Goal: Information Seeking & Learning: Learn about a topic

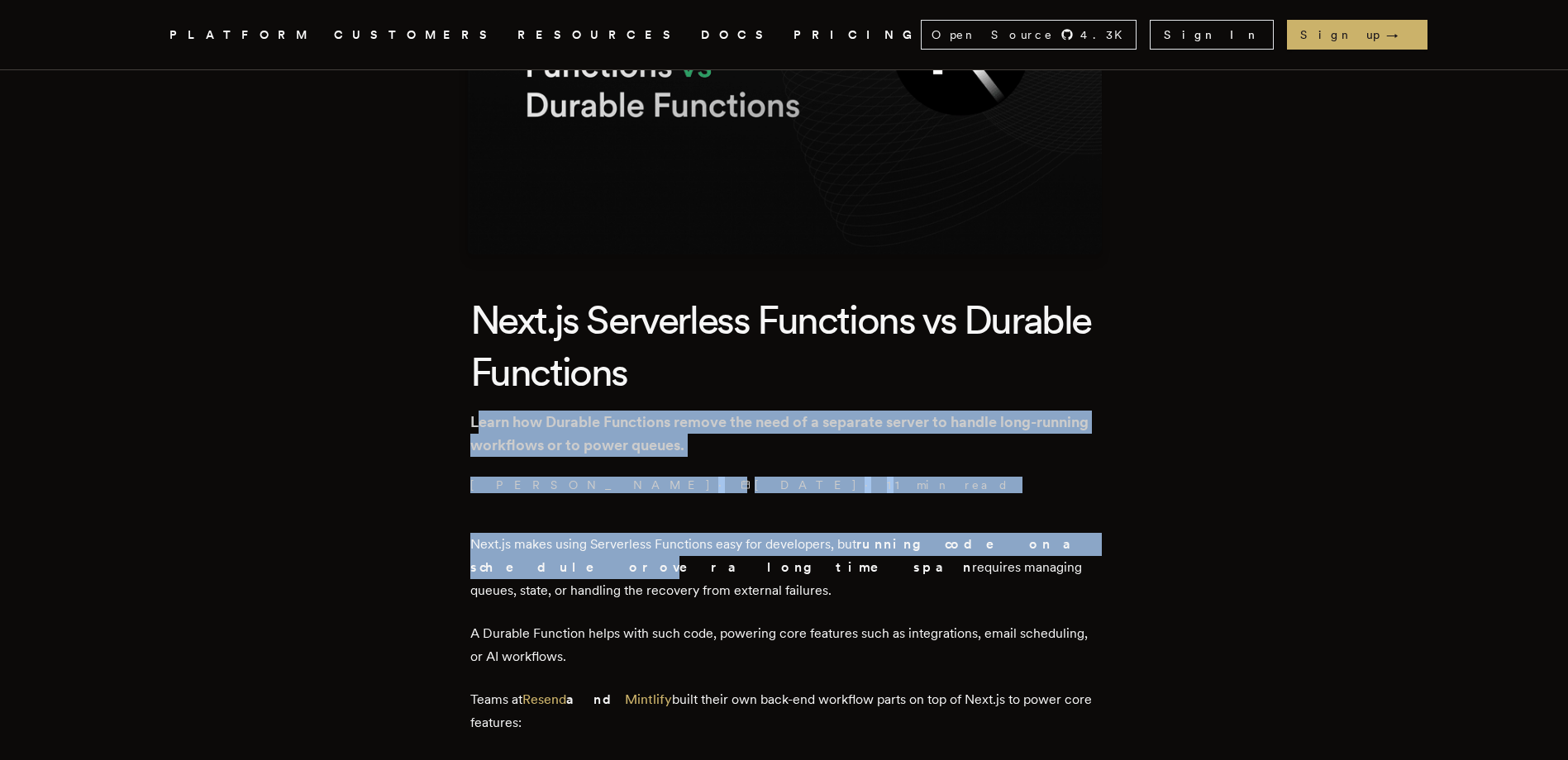
drag, startPoint x: 487, startPoint y: 425, endPoint x: 1085, endPoint y: 532, distance: 607.5
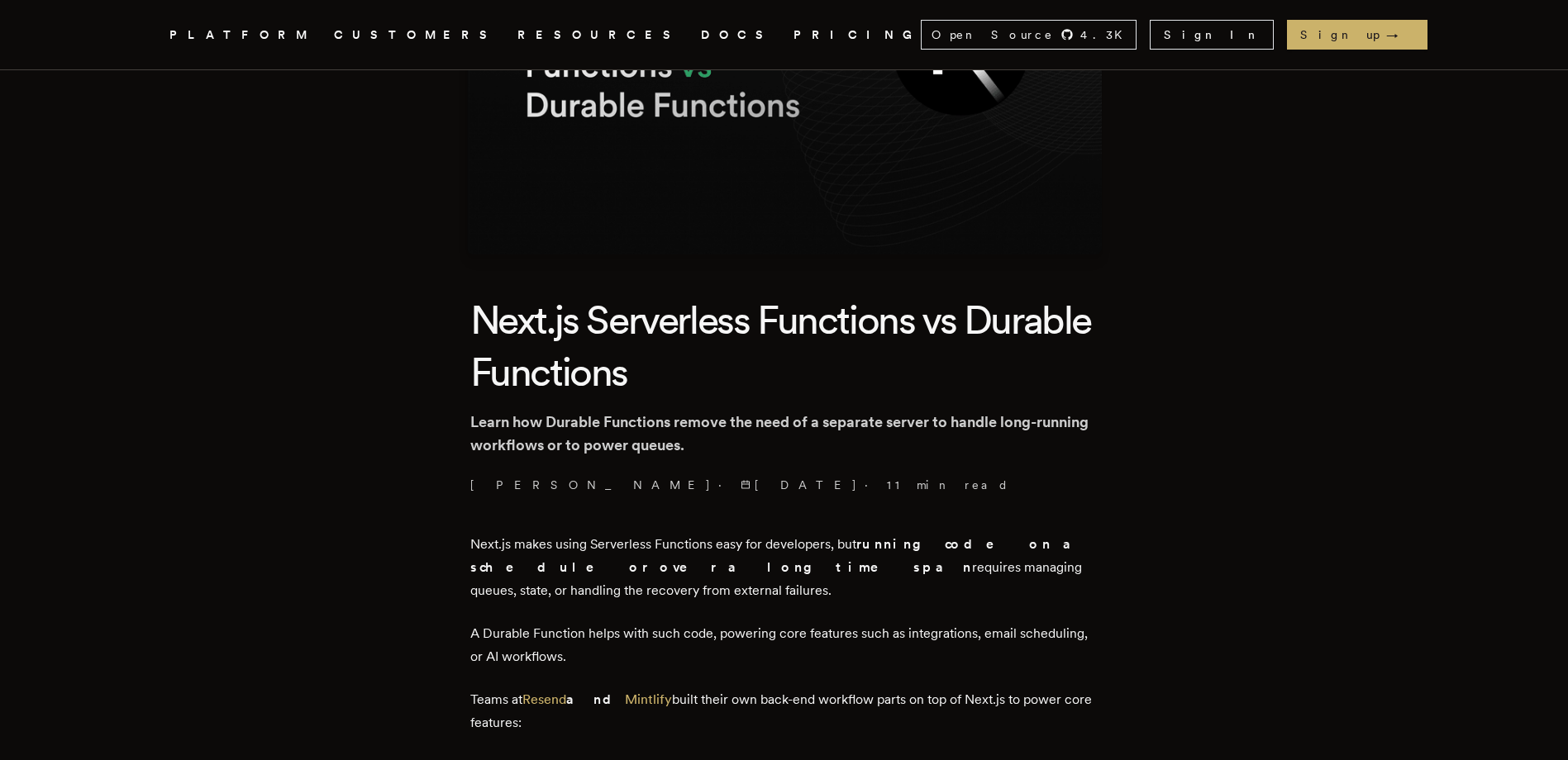
click at [824, 395] on h1 "Next.js Serverless Functions vs Durable Functions" at bounding box center [784, 345] width 628 height 103
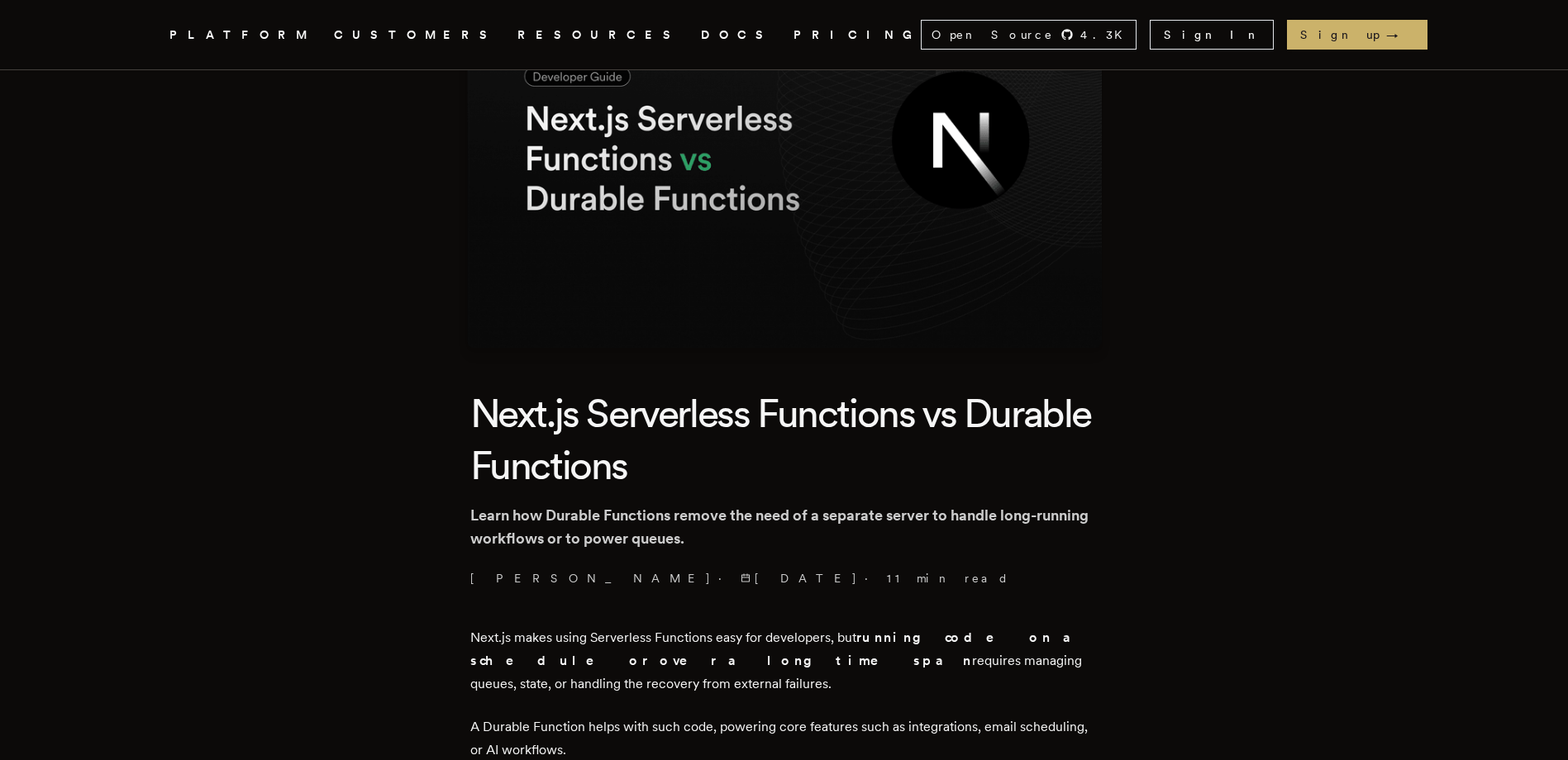
scroll to position [165, 0]
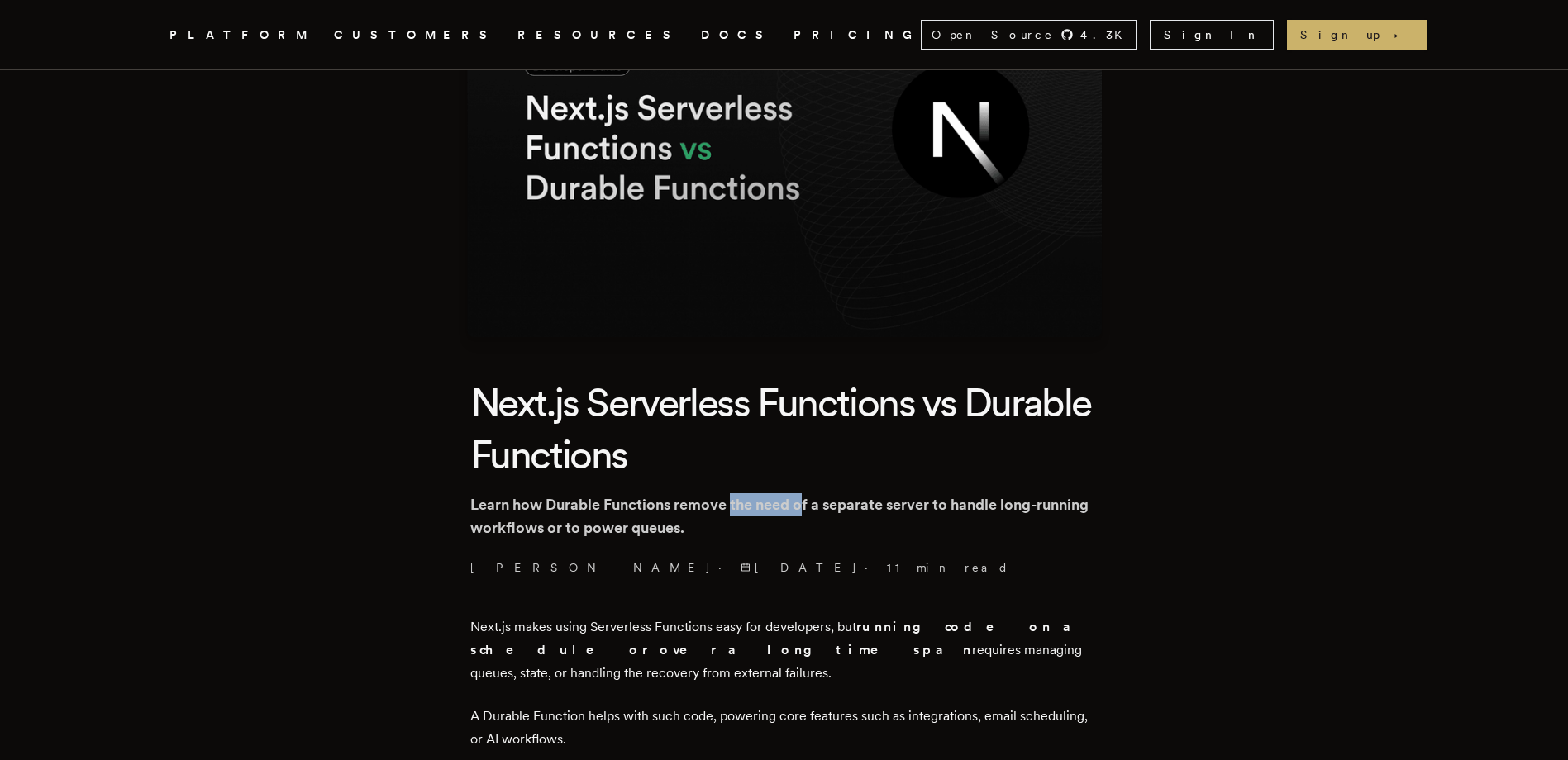
drag, startPoint x: 735, startPoint y: 503, endPoint x: 810, endPoint y: 509, distance: 75.2
click at [810, 509] on p "Learn how Durable Functions remove the need of a separate server to handle long…" at bounding box center [784, 516] width 628 height 46
click at [645, 503] on p "Learn how Durable Functions remove the need of a separate server to handle long…" at bounding box center [784, 516] width 628 height 46
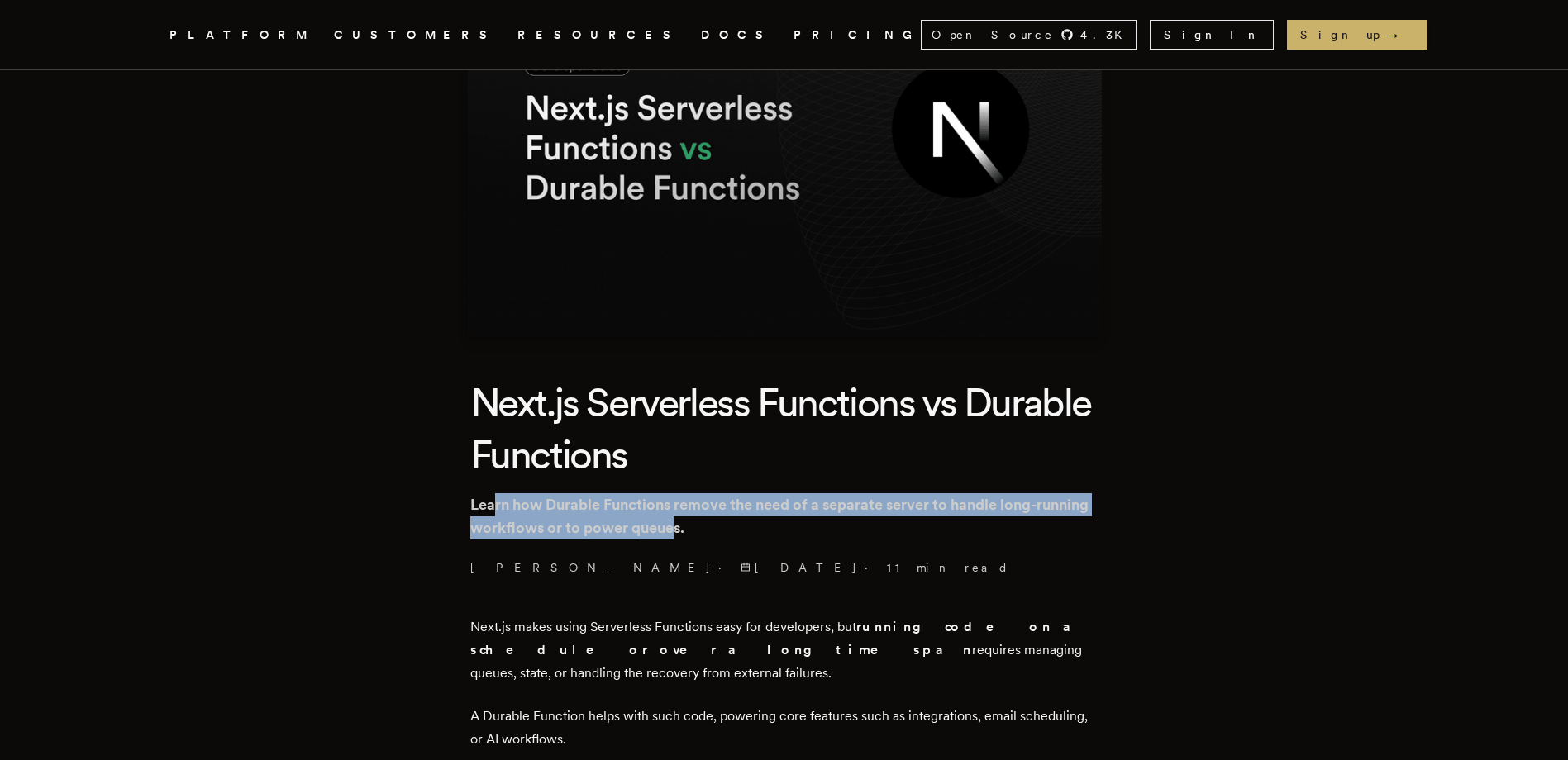
drag, startPoint x: 503, startPoint y: 511, endPoint x: 741, endPoint y: 526, distance: 238.5
click at [741, 526] on p "Learn how Durable Functions remove the need of a separate server to handle long…" at bounding box center [784, 516] width 628 height 46
click at [743, 526] on p "Learn how Durable Functions remove the need of a separate server to handle long…" at bounding box center [784, 516] width 628 height 46
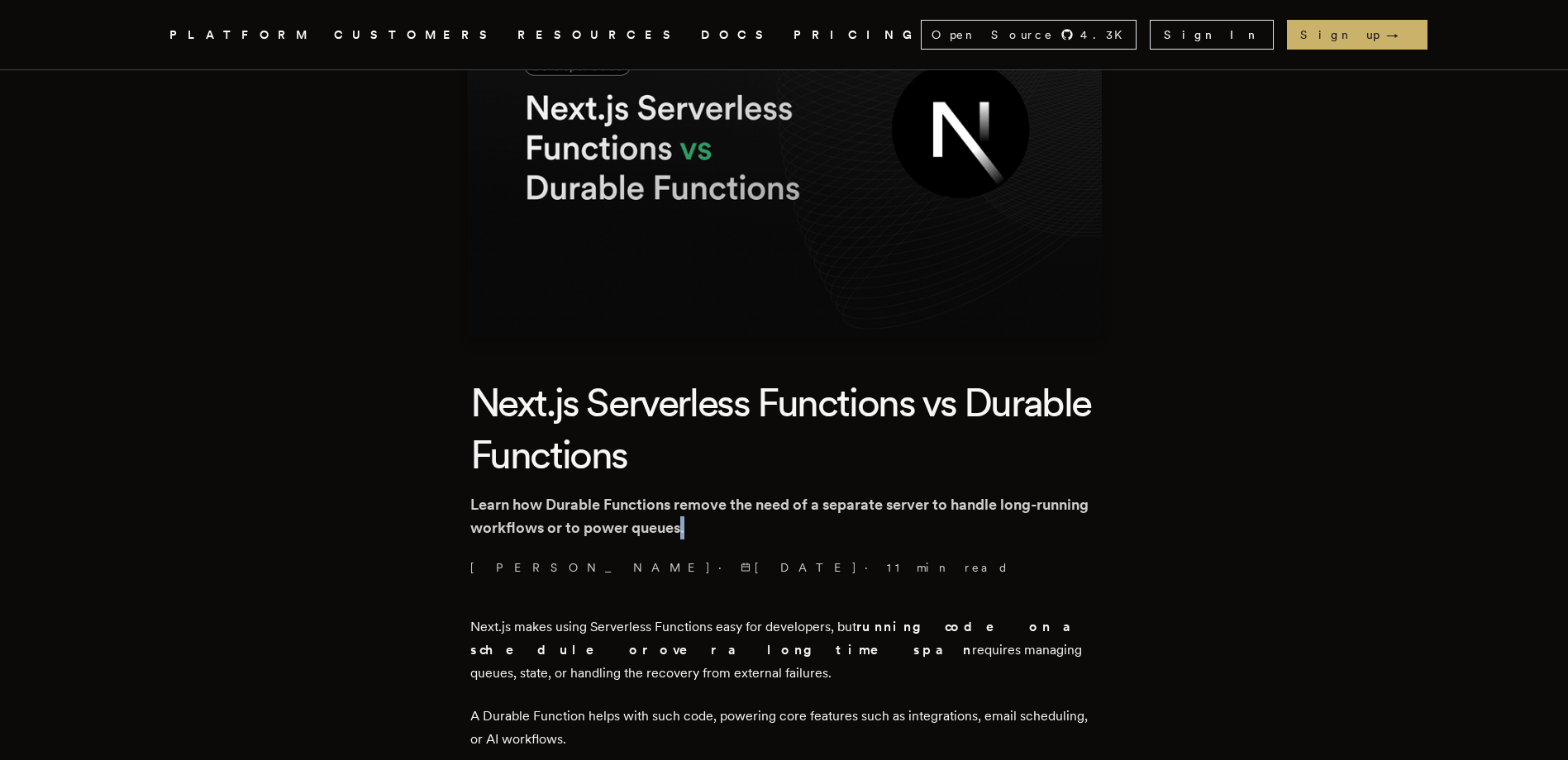
click at [743, 526] on p "Learn how Durable Functions remove the need of a separate server to handle long…" at bounding box center [784, 516] width 628 height 46
drag, startPoint x: 743, startPoint y: 526, endPoint x: 691, endPoint y: 508, distance: 55.0
click at [691, 508] on p "Learn how Durable Functions remove the need of a separate server to handle long…" at bounding box center [784, 516] width 628 height 46
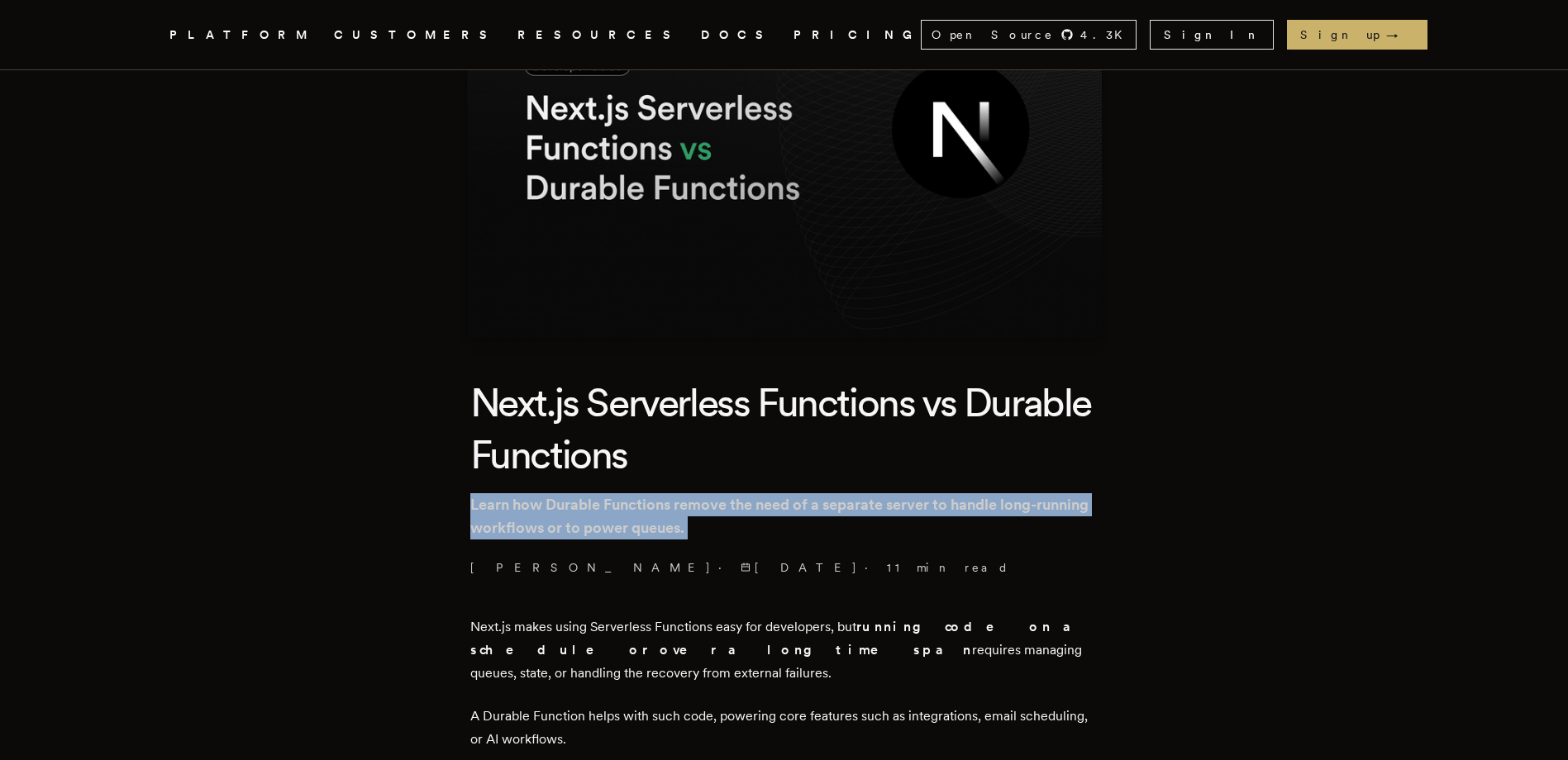
click at [691, 508] on p "Learn how Durable Functions remove the need of a separate server to handle long…" at bounding box center [784, 516] width 628 height 46
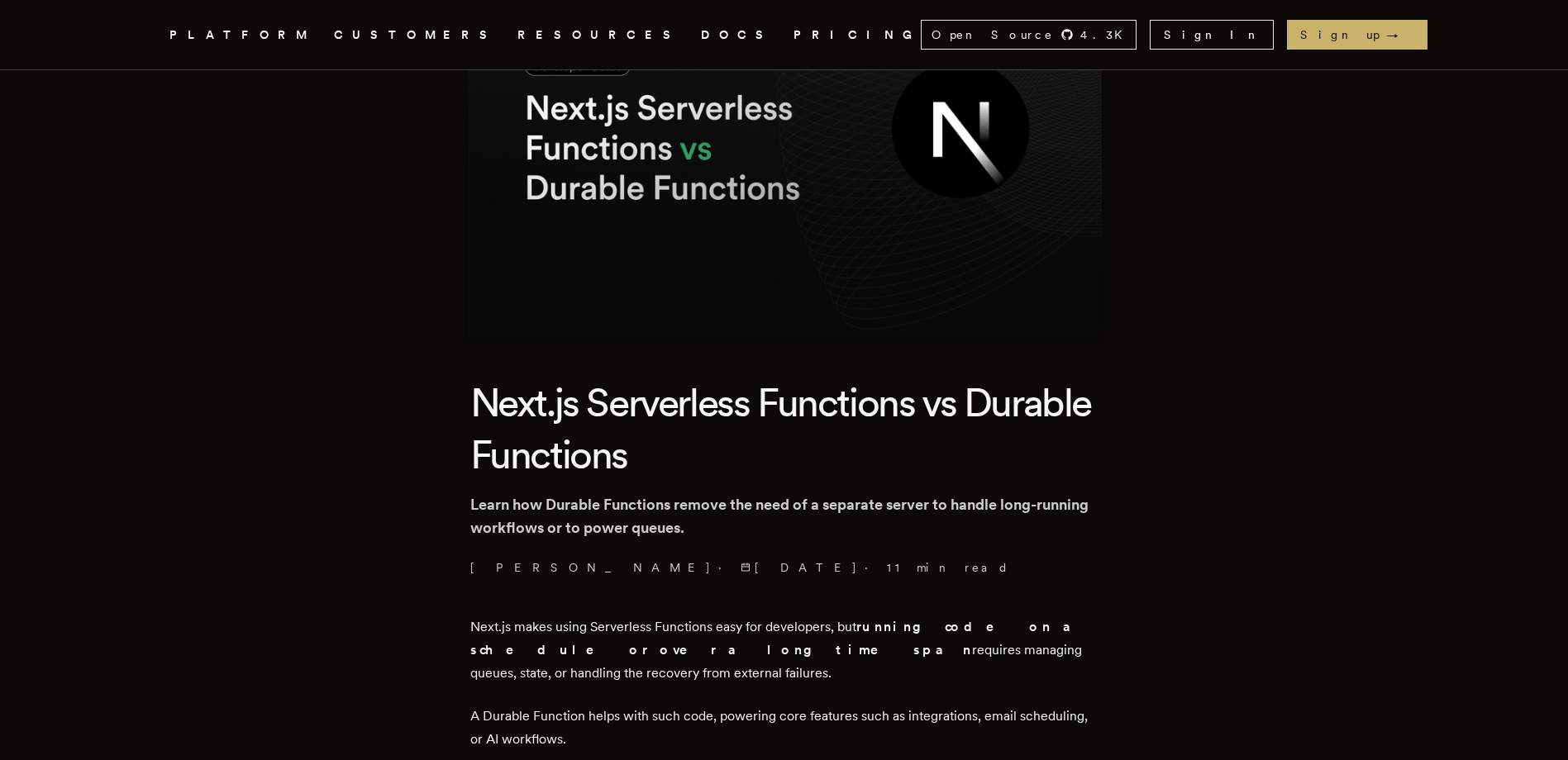
drag, startPoint x: 691, startPoint y: 508, endPoint x: 1135, endPoint y: 545, distance: 445.5
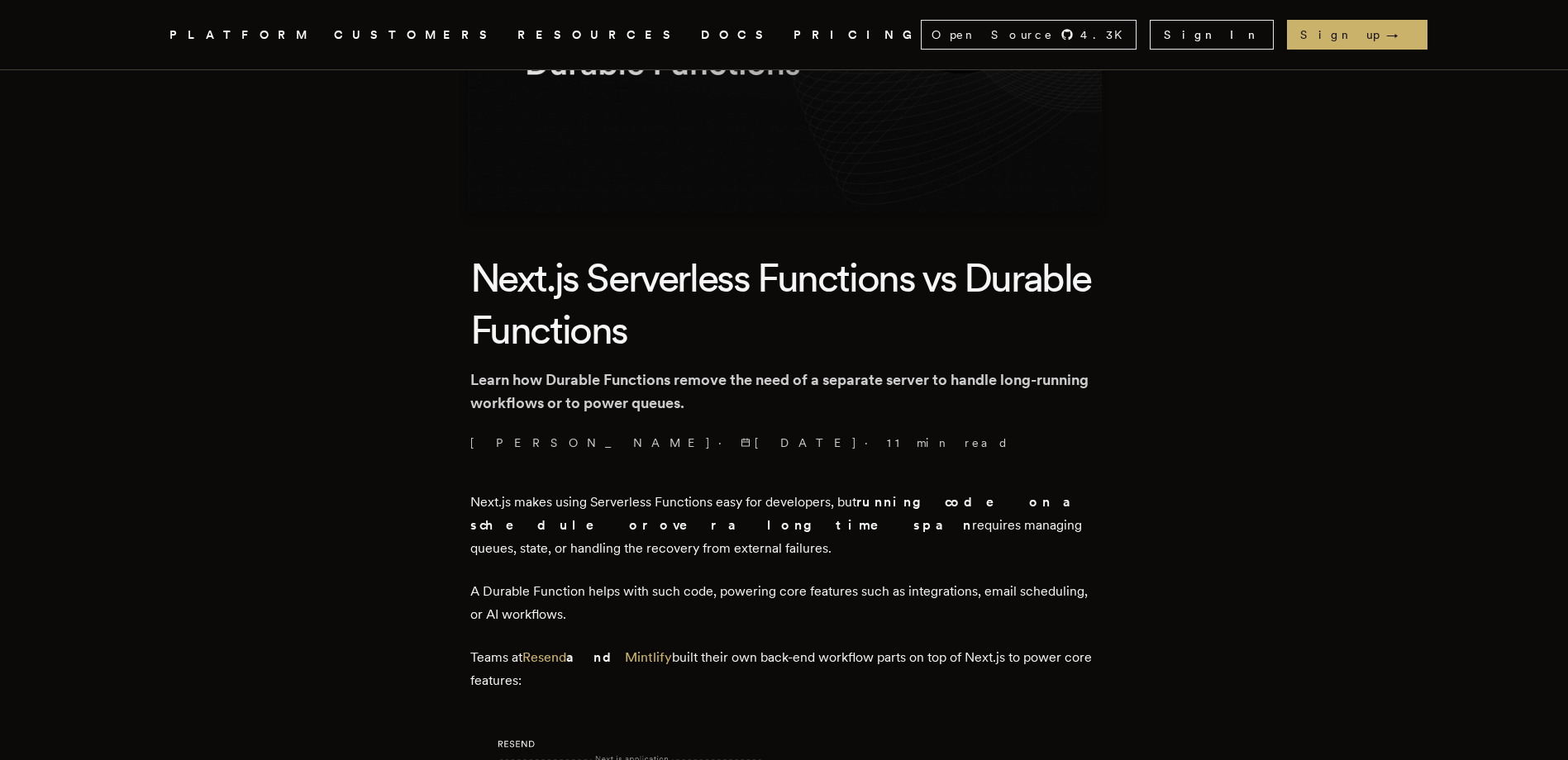
scroll to position [330, 0]
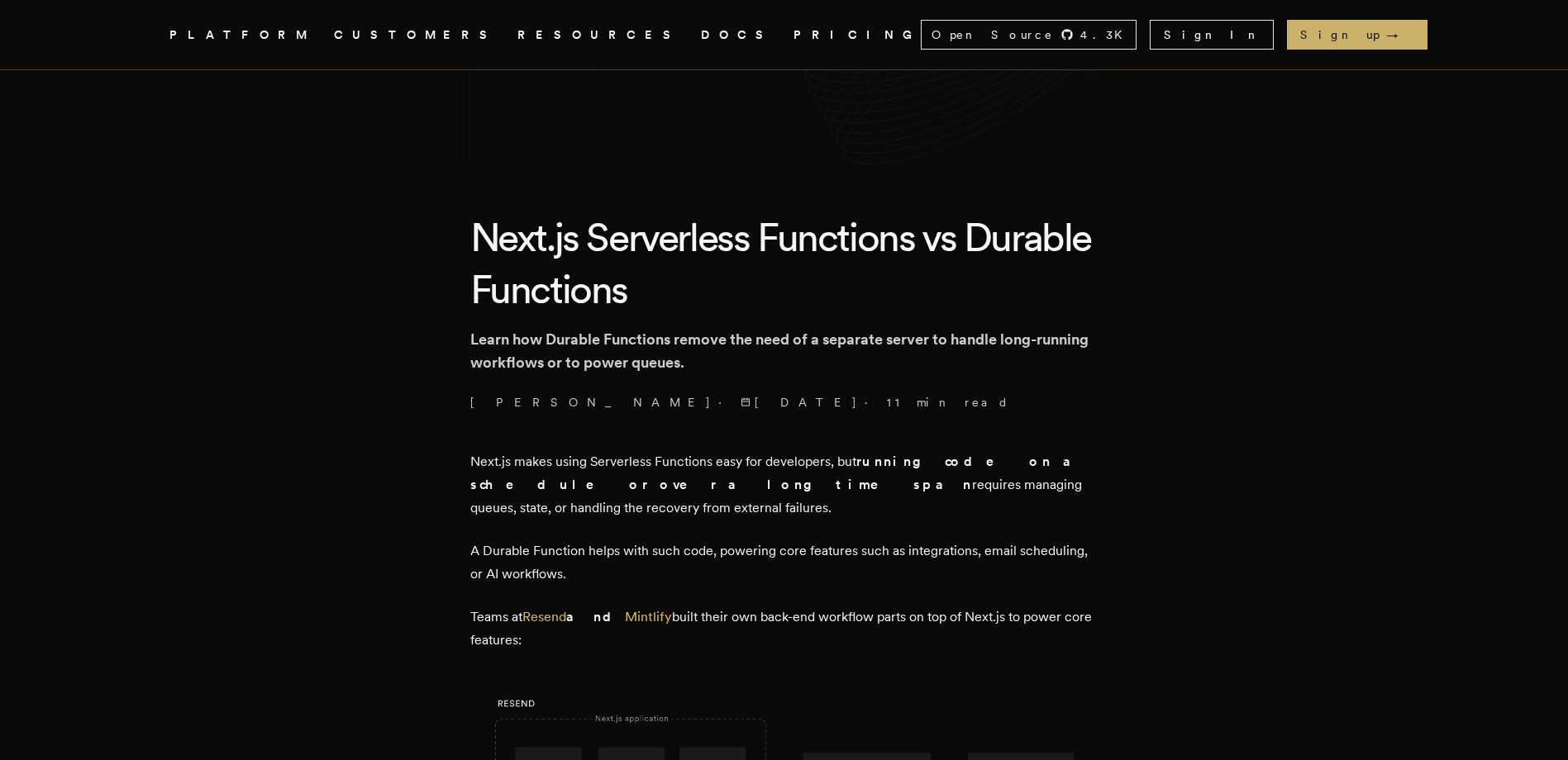
drag, startPoint x: 579, startPoint y: 460, endPoint x: 1061, endPoint y: 491, distance: 483.0
click at [1061, 491] on p "Next.js makes using Serverless Functions easy for developers, but running code …" at bounding box center [784, 485] width 628 height 70
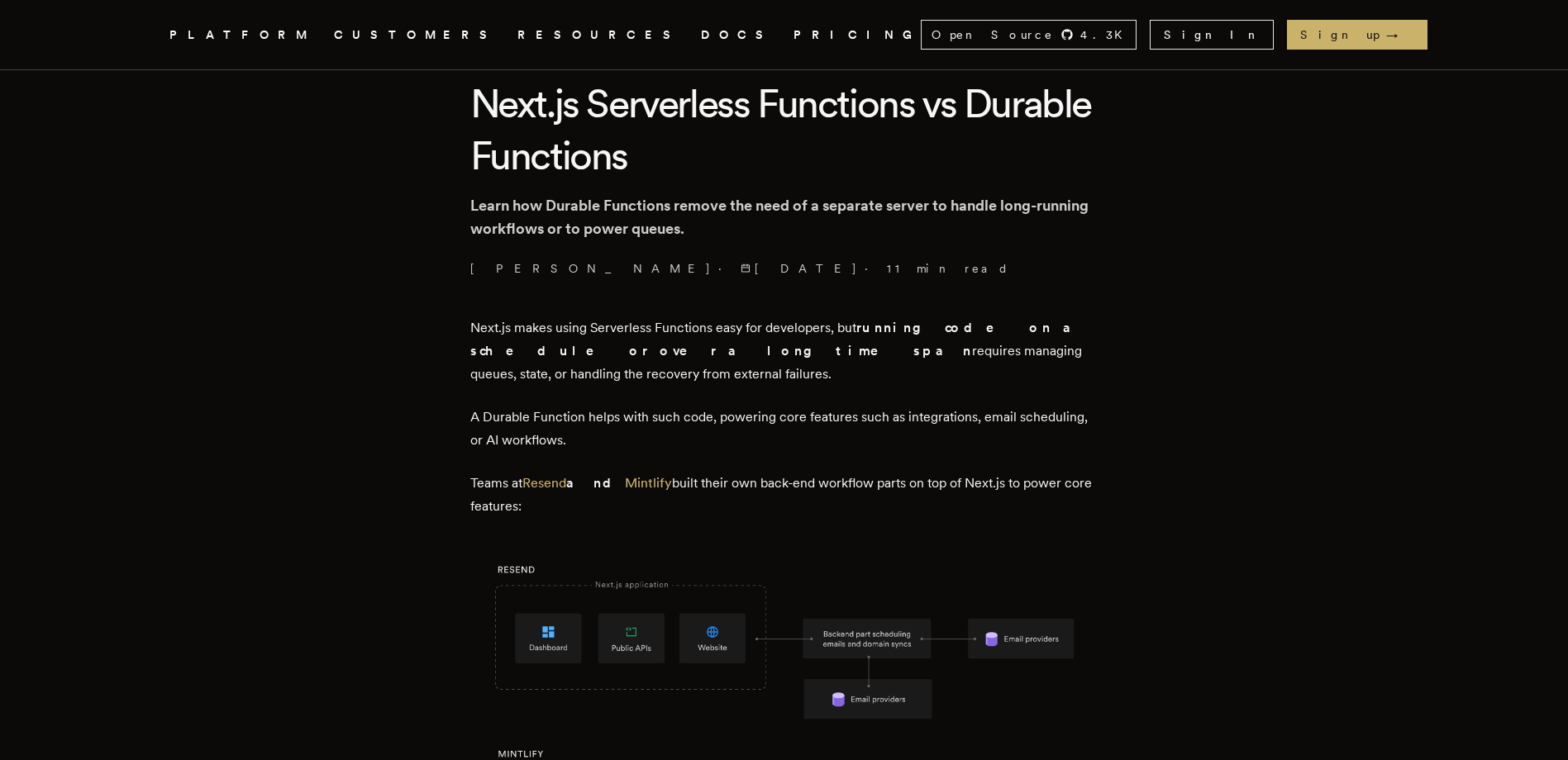
scroll to position [496, 0]
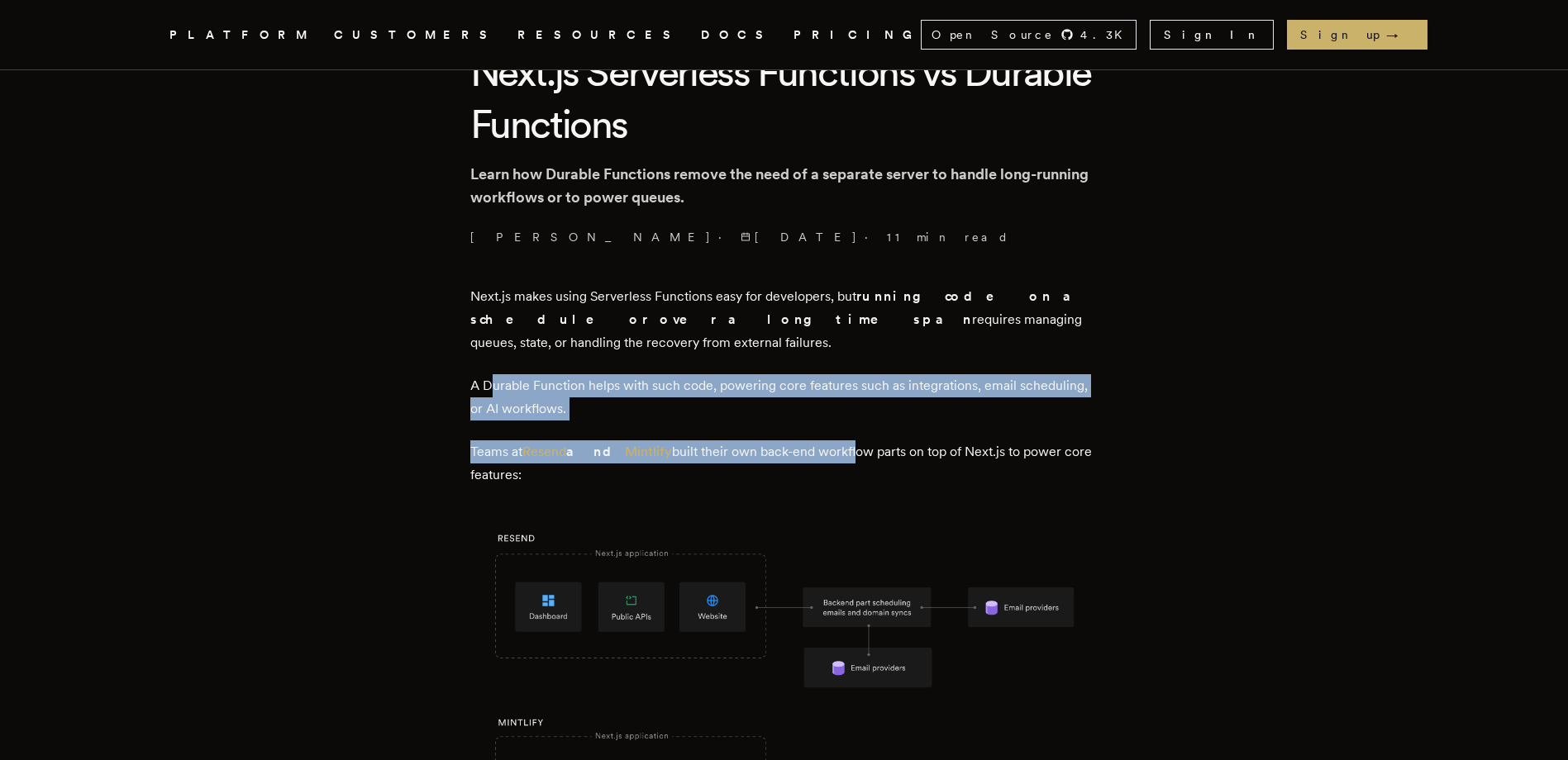
drag, startPoint x: 501, startPoint y: 364, endPoint x: 839, endPoint y: 433, distance: 345.0
drag, startPoint x: 839, startPoint y: 433, endPoint x: 1048, endPoint y: 500, distance: 219.5
click at [1050, 513] on img at bounding box center [784, 701] width 628 height 376
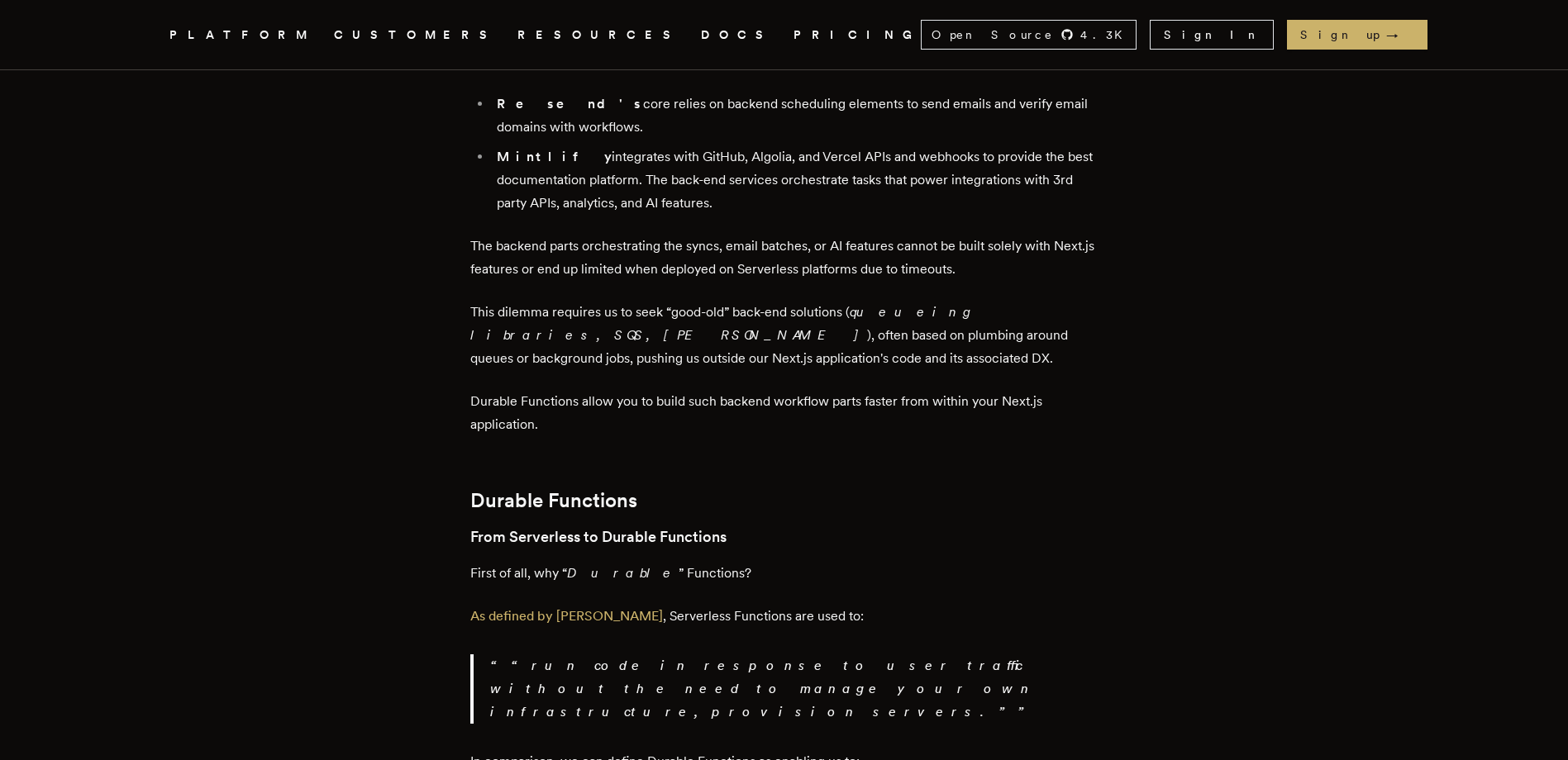
scroll to position [1404, 0]
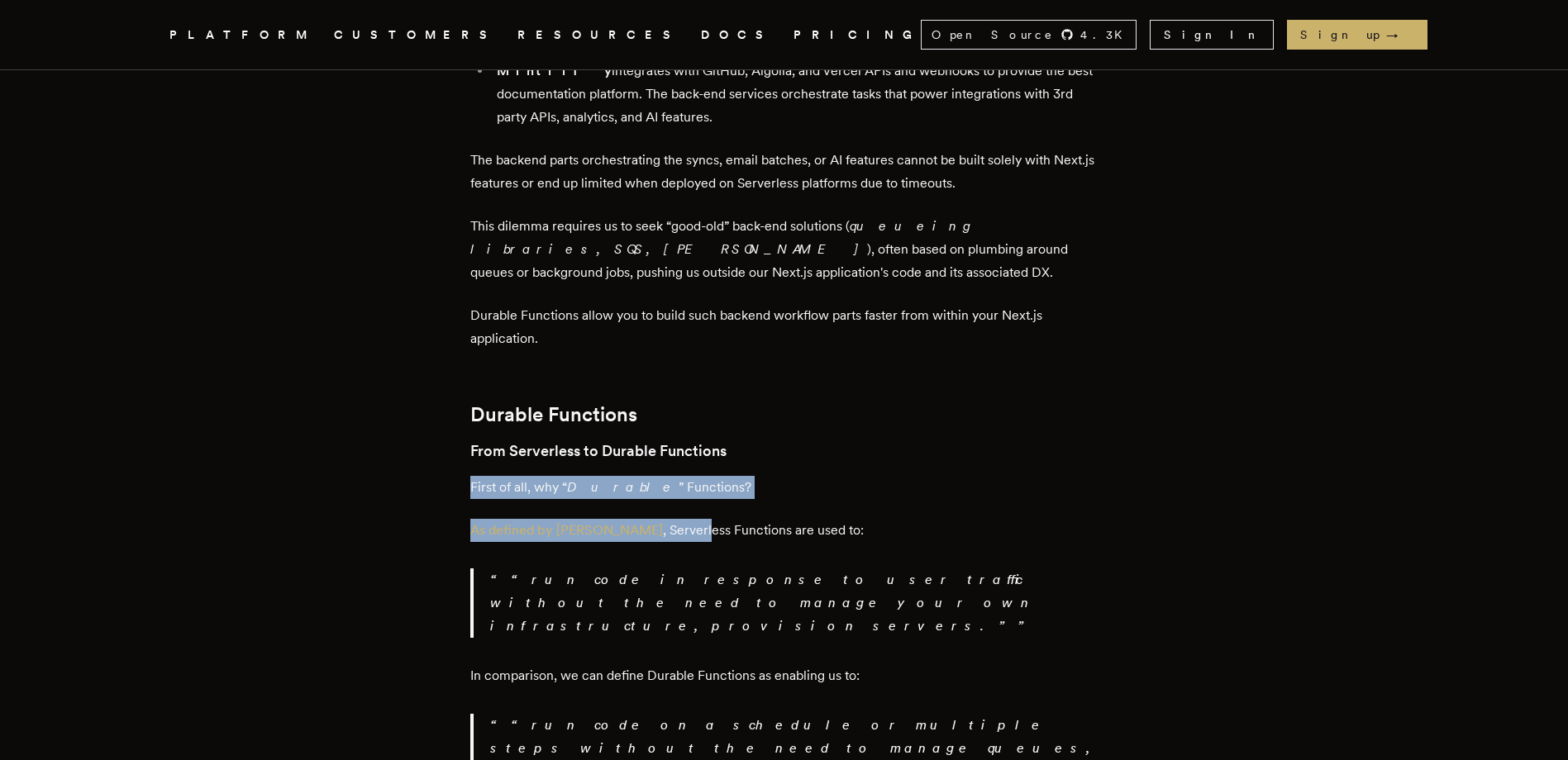
drag, startPoint x: 478, startPoint y: 456, endPoint x: 689, endPoint y: 470, distance: 211.5
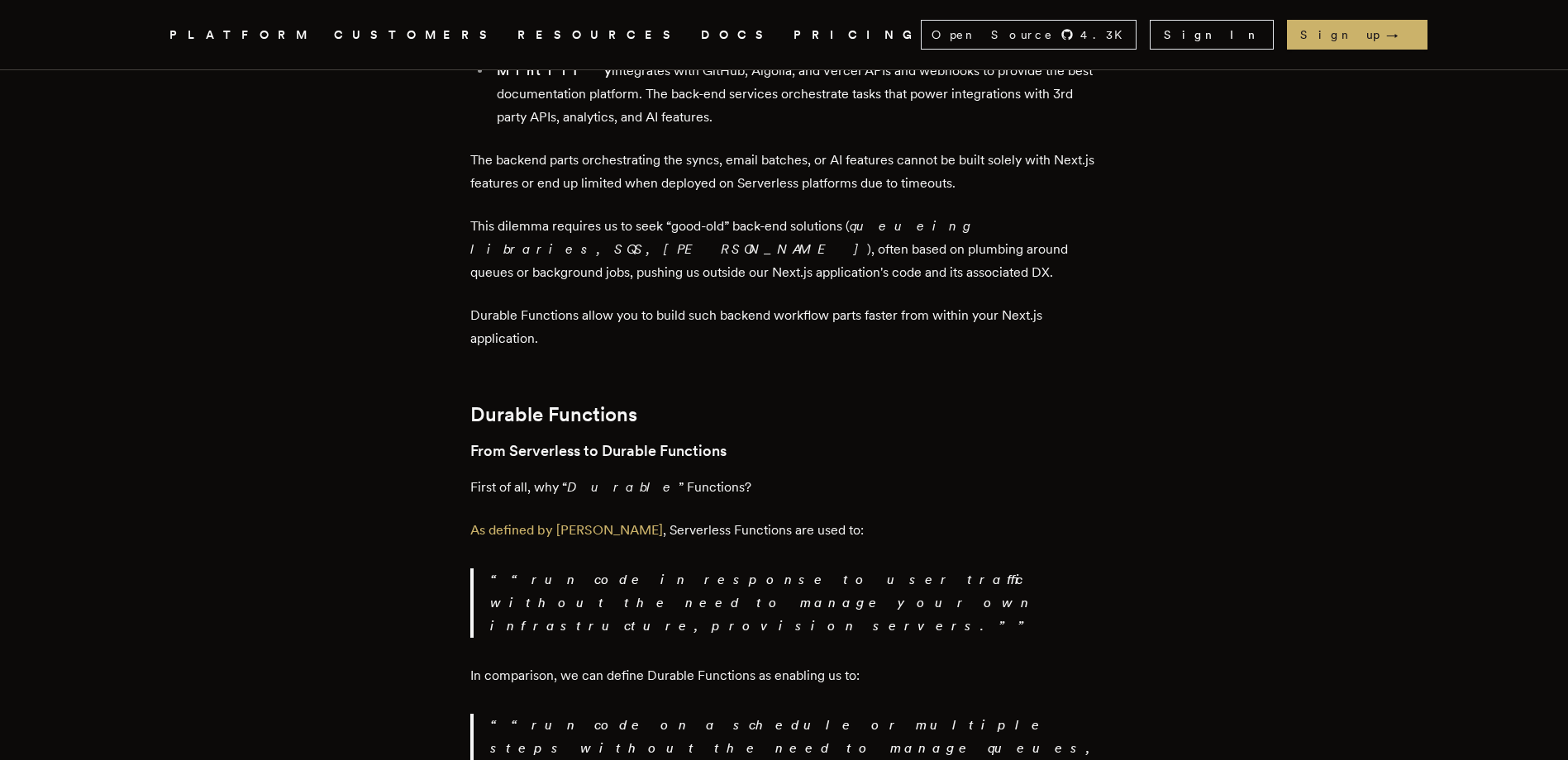
drag, startPoint x: 689, startPoint y: 470, endPoint x: 371, endPoint y: 515, distance: 321.2
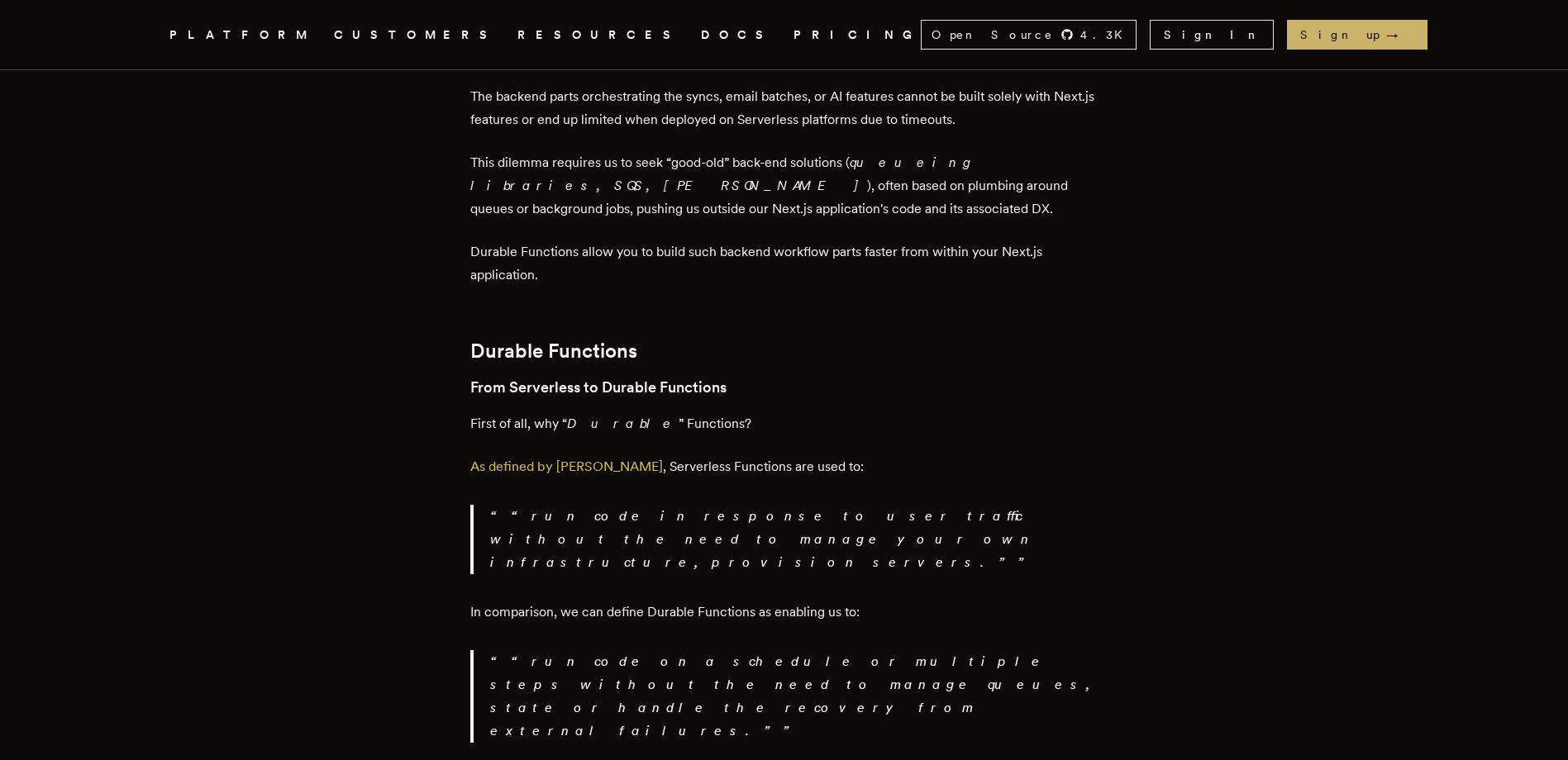
scroll to position [1570, 0]
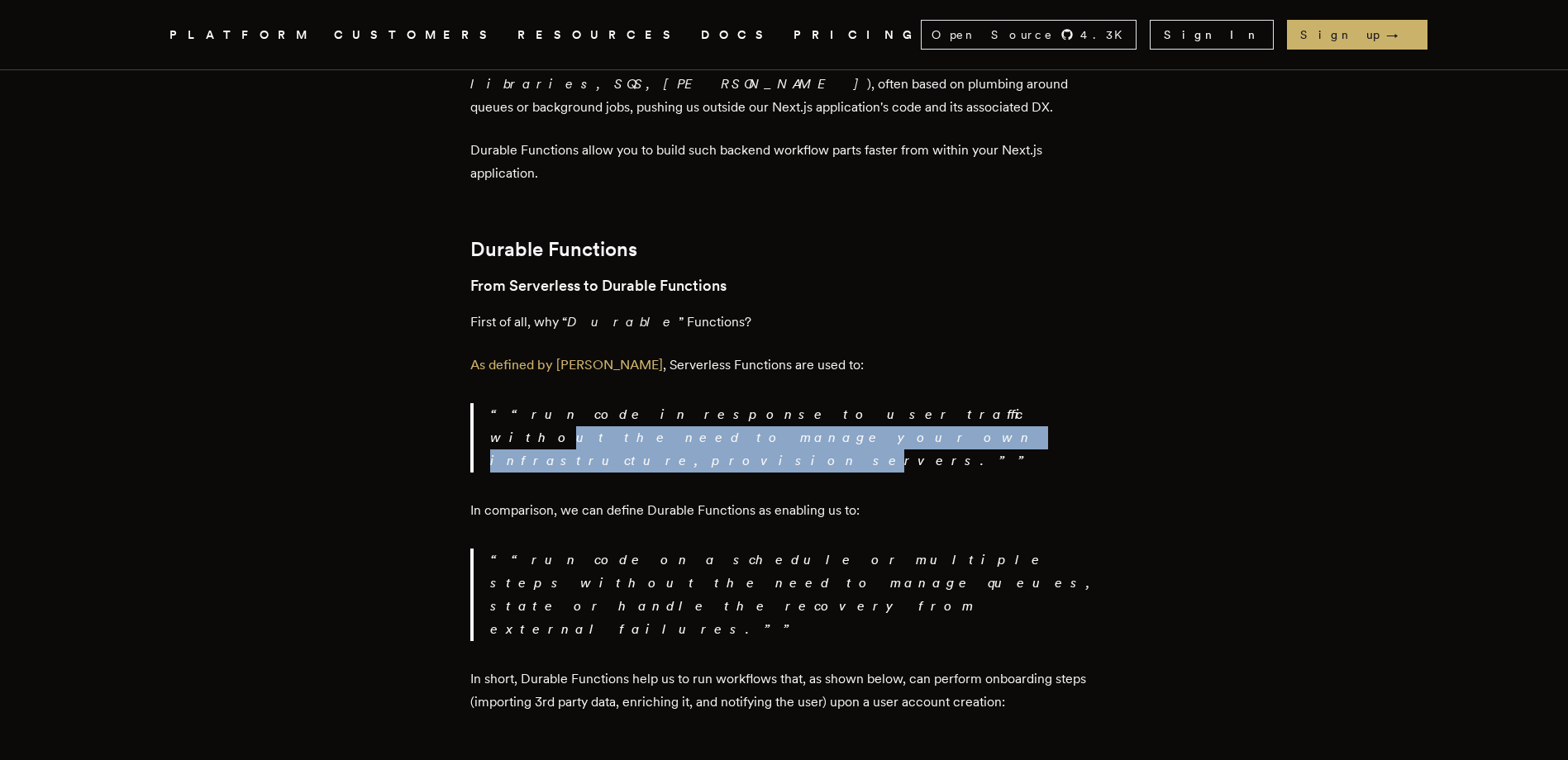
drag, startPoint x: 511, startPoint y: 395, endPoint x: 741, endPoint y: 395, distance: 230.0
click at [744, 403] on p "“ run code in response to user traffic without the need to manage your own infr…" at bounding box center [794, 438] width 608 height 70
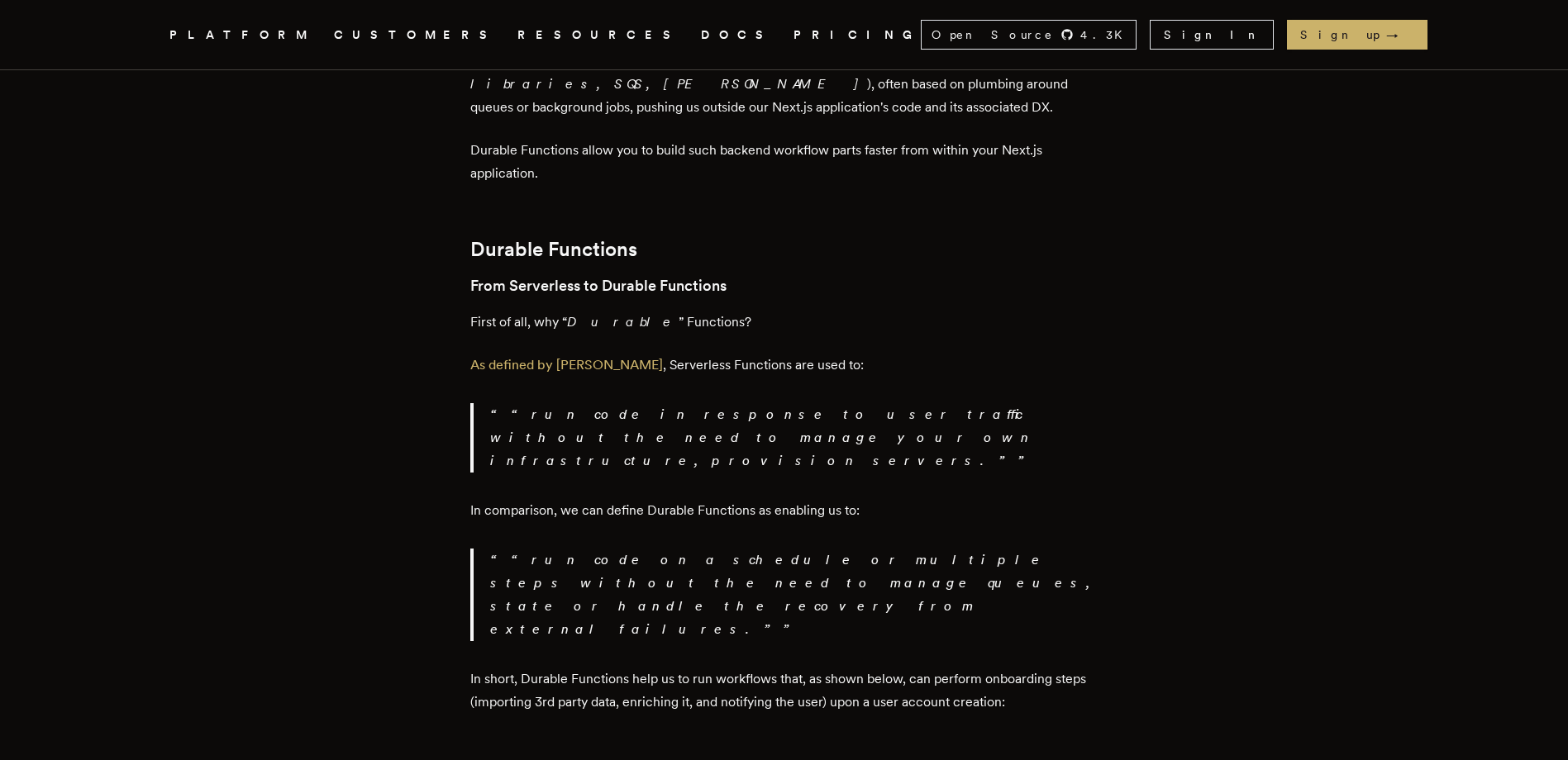
drag, startPoint x: 741, startPoint y: 395, endPoint x: 589, endPoint y: 450, distance: 161.6
click at [589, 499] on p "In comparison, we can define Durable Functions as enabling us to:" at bounding box center [784, 510] width 628 height 23
drag, startPoint x: 561, startPoint y: 458, endPoint x: 667, endPoint y: 459, distance: 106.0
click at [667, 499] on p "In comparison, we can define Durable Functions as enabling us to:" at bounding box center [784, 510] width 628 height 23
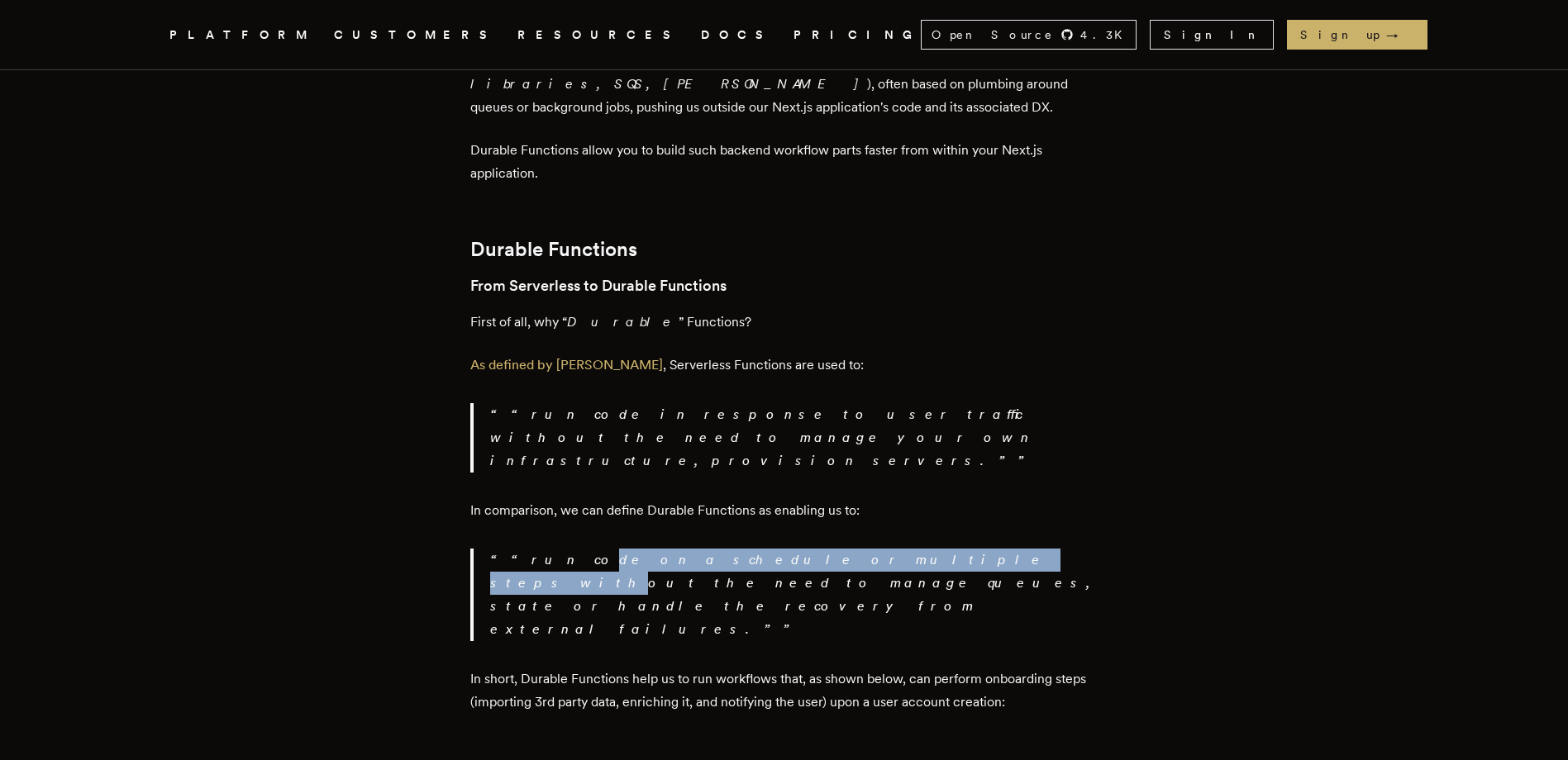
drag, startPoint x: 667, startPoint y: 459, endPoint x: 779, endPoint y: 510, distance: 123.1
click at [779, 552] on em "run code on a schedule or multiple steps without the need to manage queues, sta…" at bounding box center [790, 594] width 600 height 85
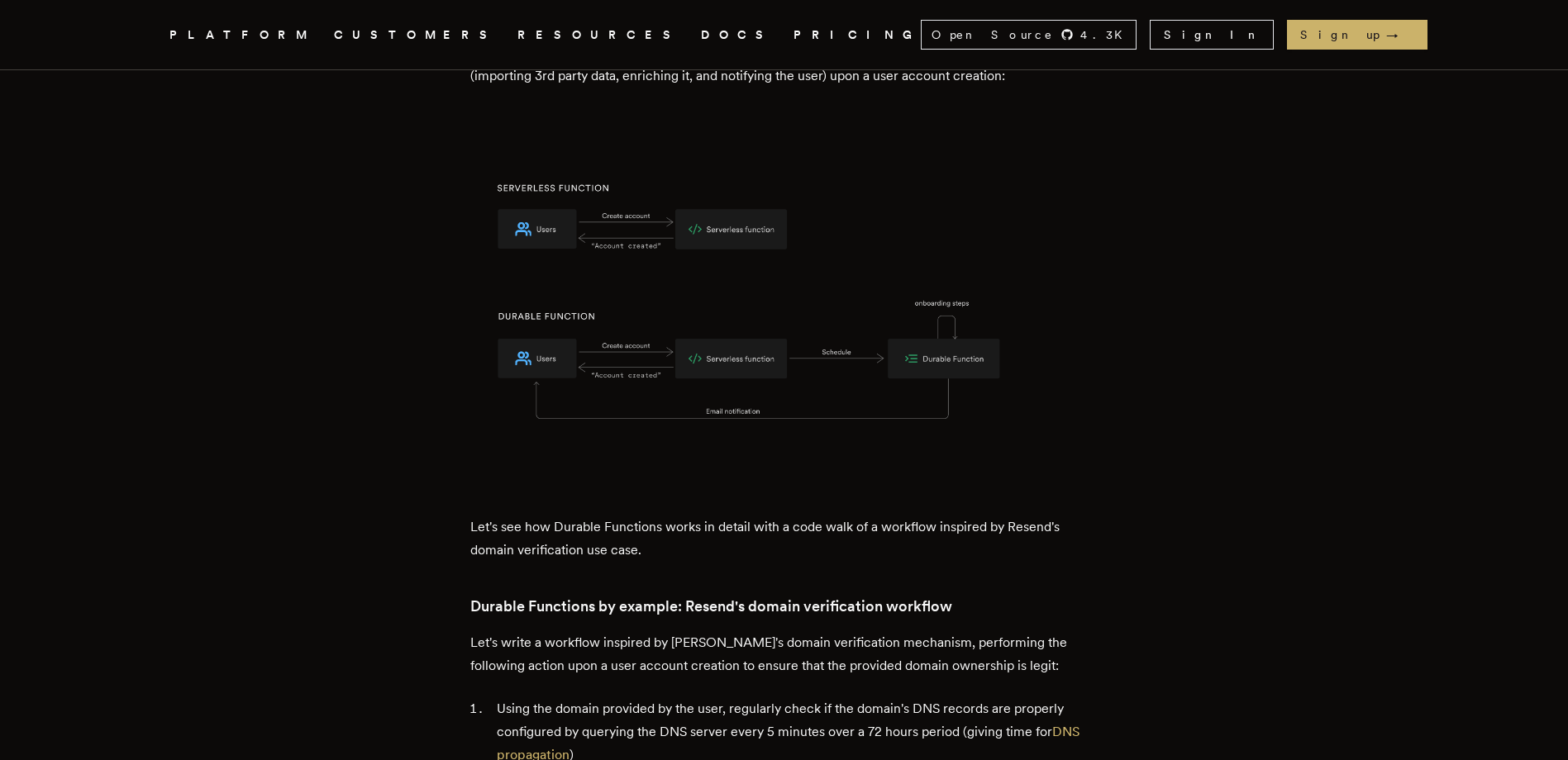
scroll to position [2231, 0]
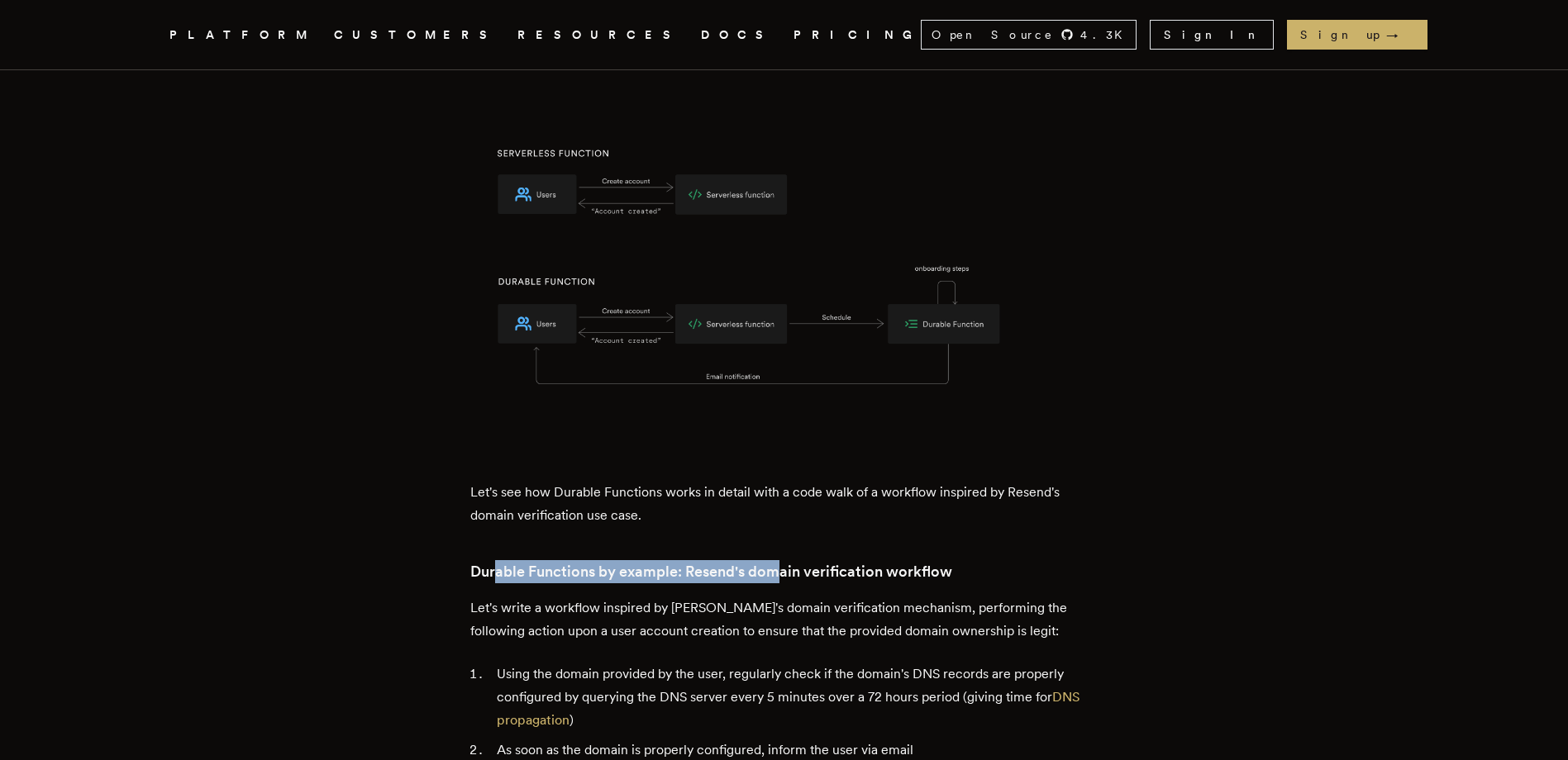
drag, startPoint x: 503, startPoint y: 470, endPoint x: 783, endPoint y: 472, distance: 280.0
click at [783, 561] on h3 "Durable Functions by example: Resend's domain verification workflow" at bounding box center [784, 572] width 628 height 23
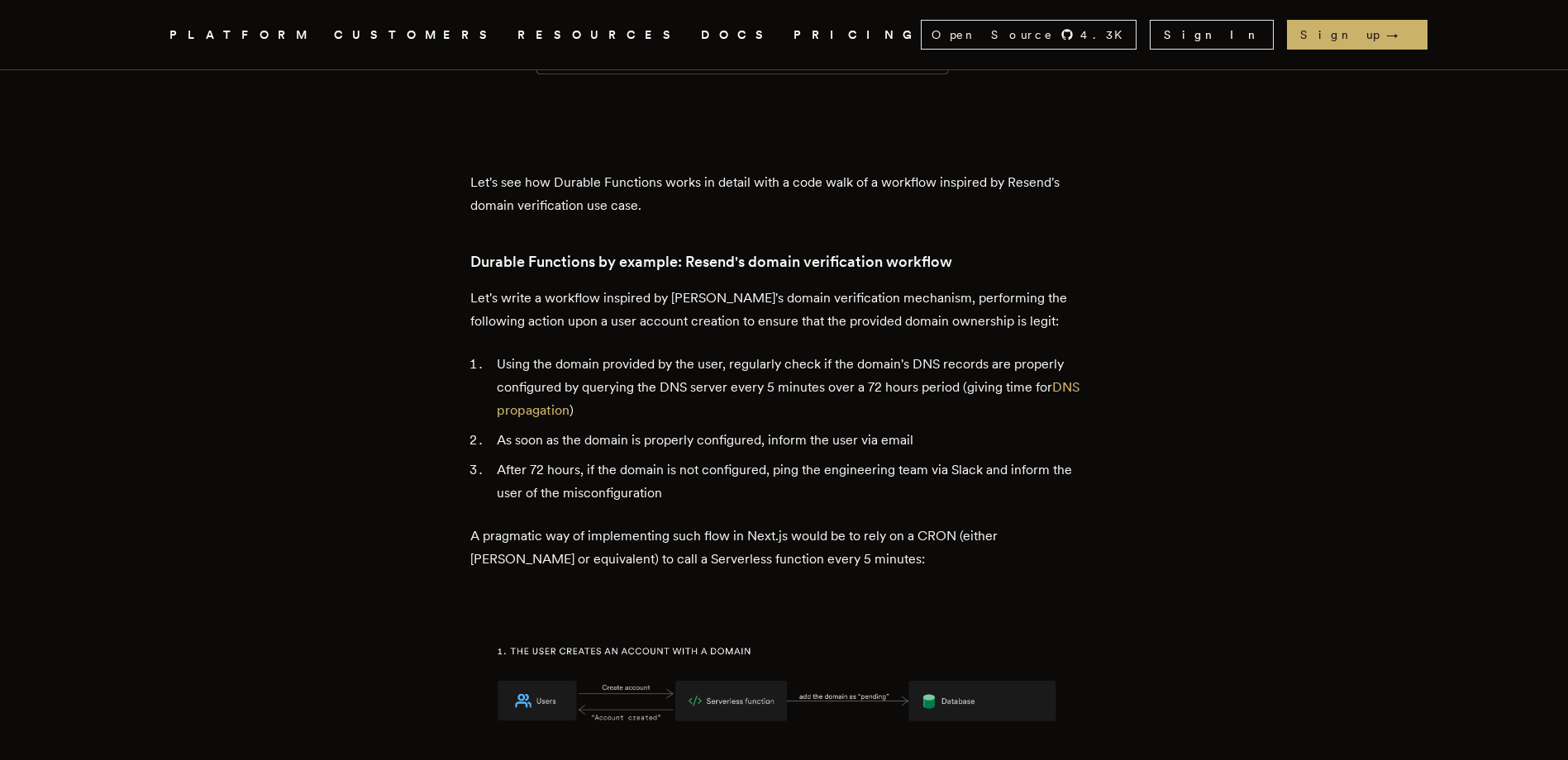
scroll to position [2644, 0]
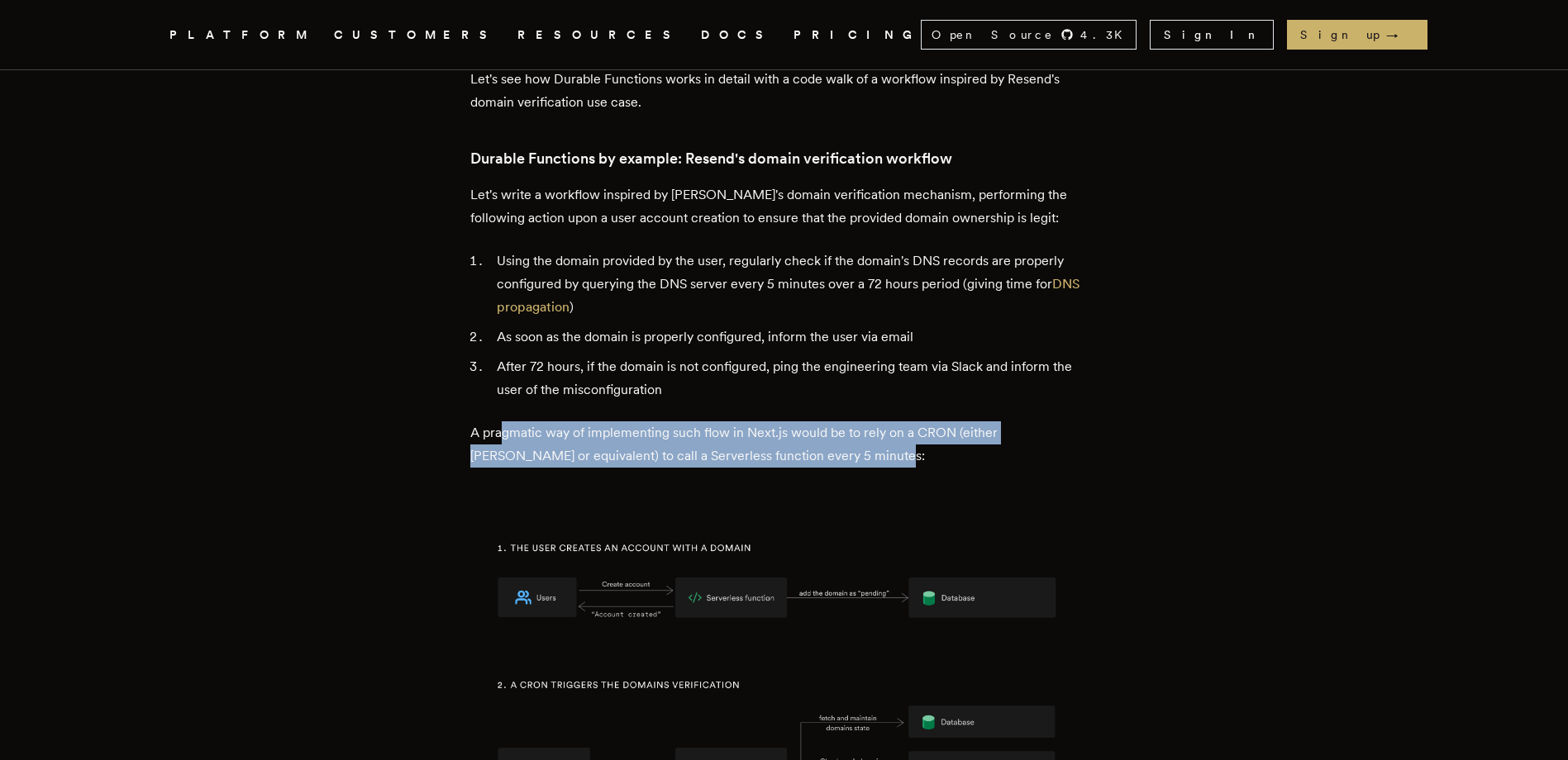
drag, startPoint x: 506, startPoint y: 326, endPoint x: 833, endPoint y: 343, distance: 327.4
click at [833, 421] on p "A pragmatic way of implementing such flow in Next.js would be to rely on a CRON…" at bounding box center [784, 444] width 628 height 46
click at [630, 421] on p "A pragmatic way of implementing such flow in Next.js would be to rely on a CRON…" at bounding box center [784, 444] width 628 height 46
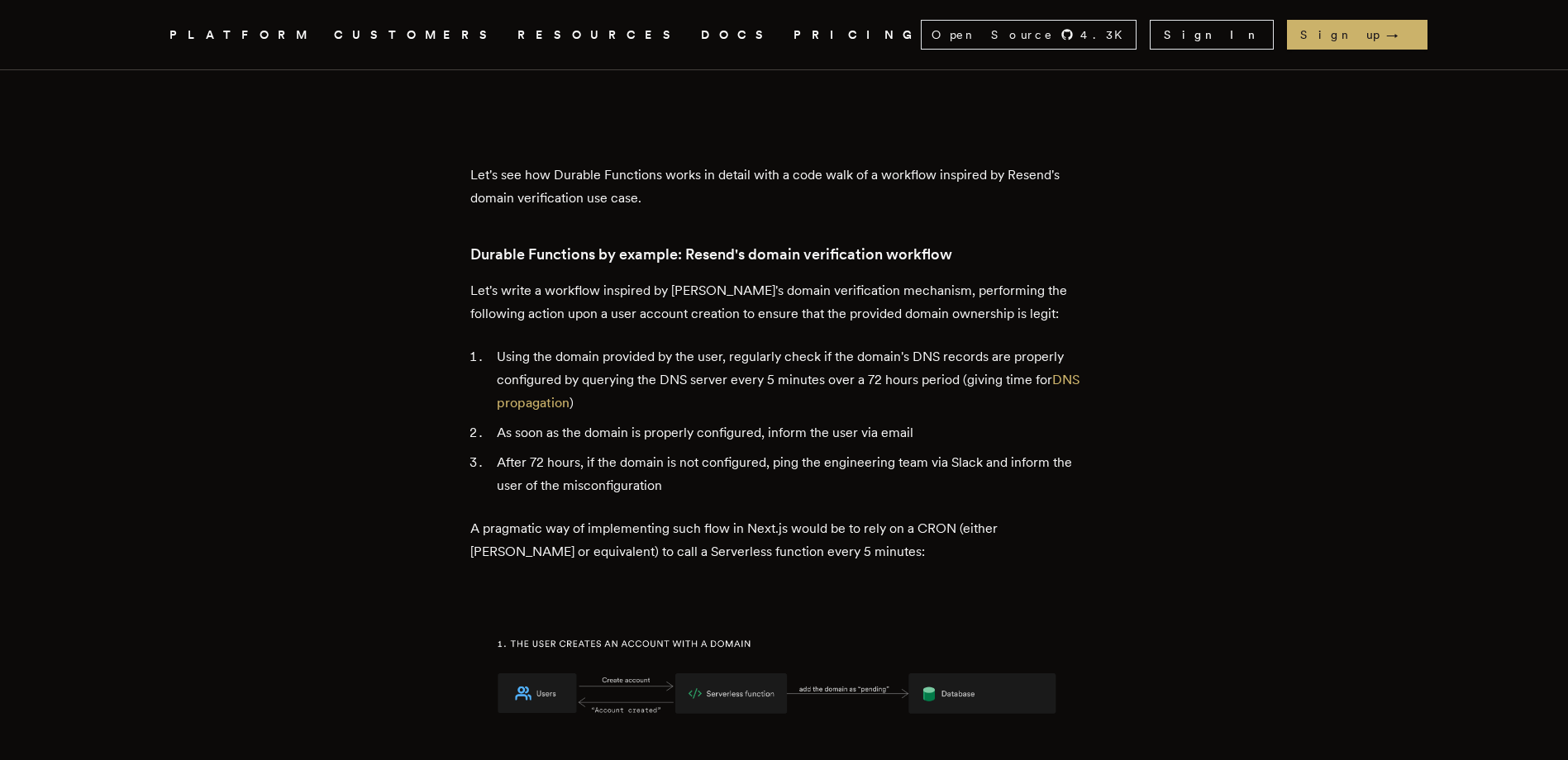
scroll to position [2397, 0]
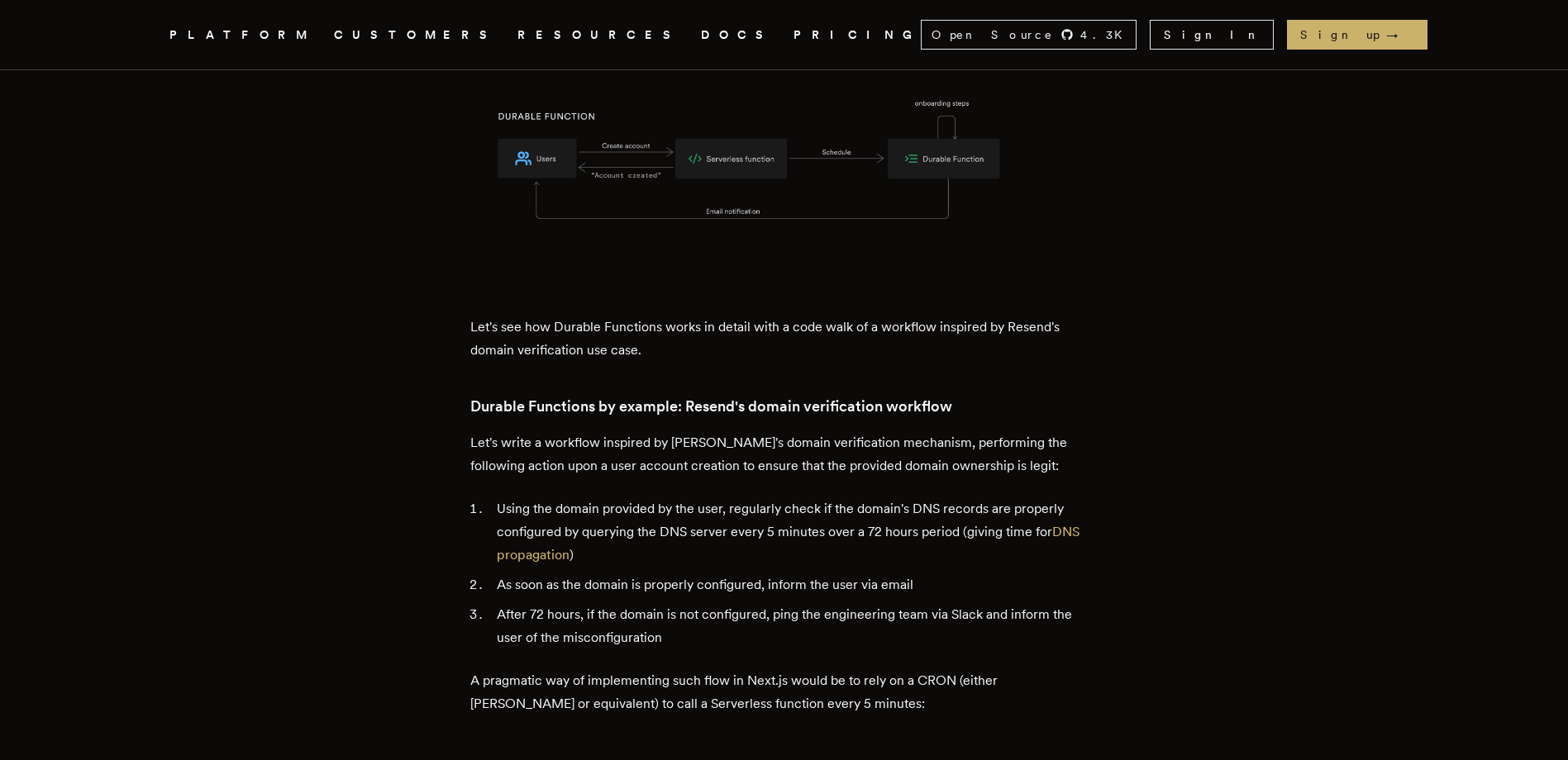
click at [500, 395] on h3 "Durable Functions by example: Resend's domain verification workflow" at bounding box center [784, 406] width 628 height 23
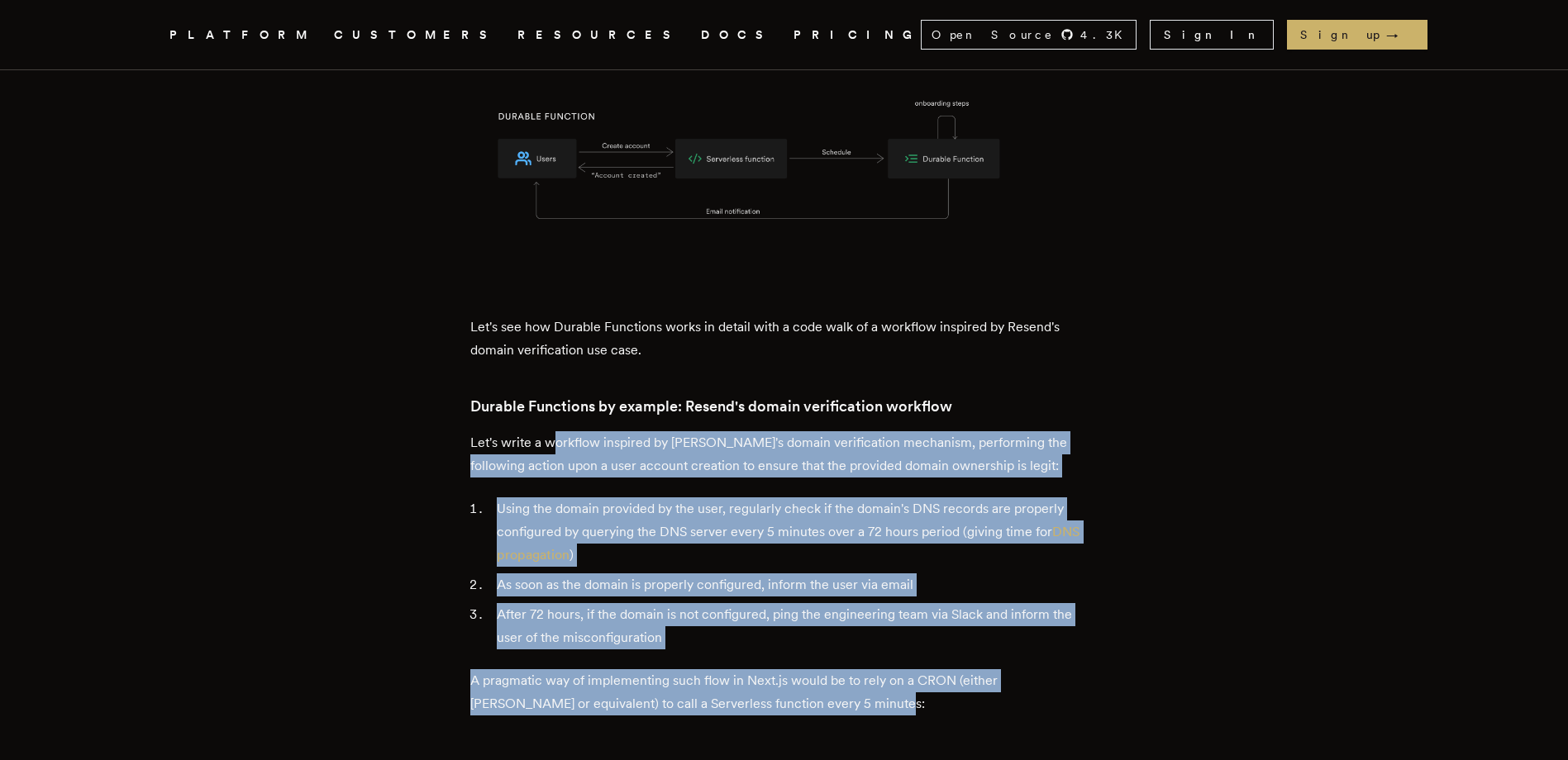
drag, startPoint x: 563, startPoint y: 345, endPoint x: 1052, endPoint y: 588, distance: 546.0
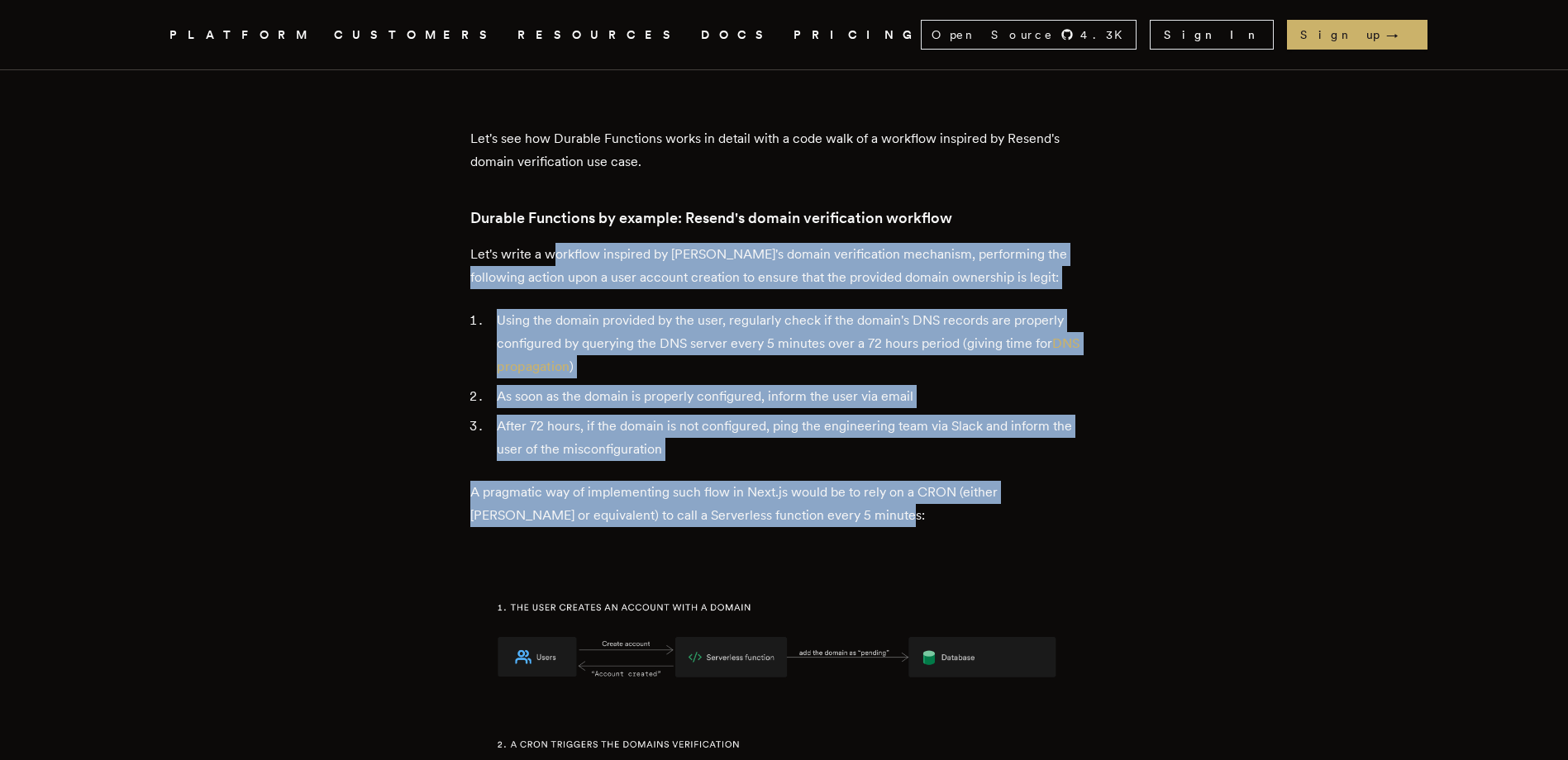
scroll to position [2644, 0]
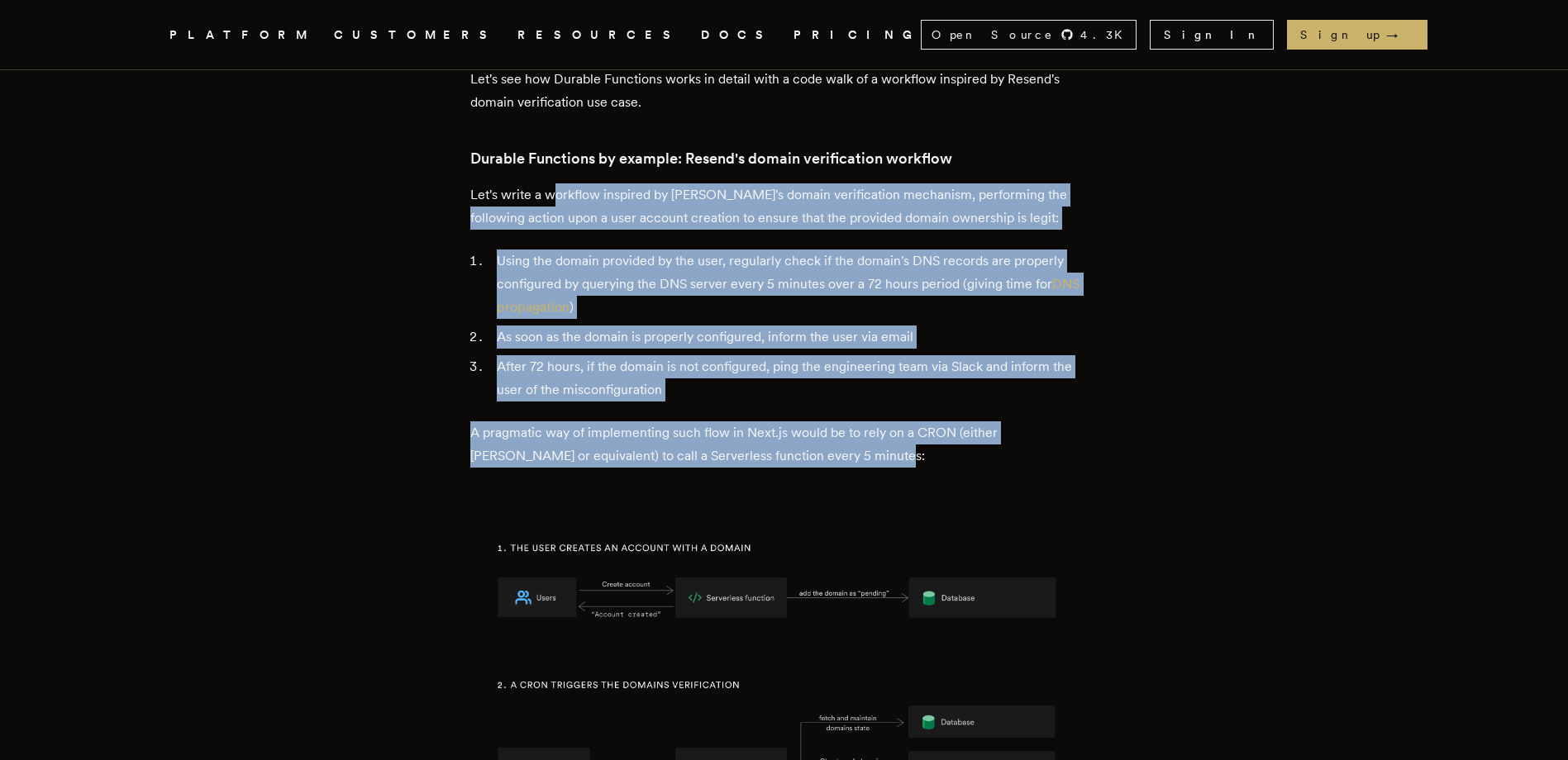
click at [931, 421] on p "A pragmatic way of implementing such flow in Next.js would be to rely on a CRON…" at bounding box center [784, 444] width 628 height 46
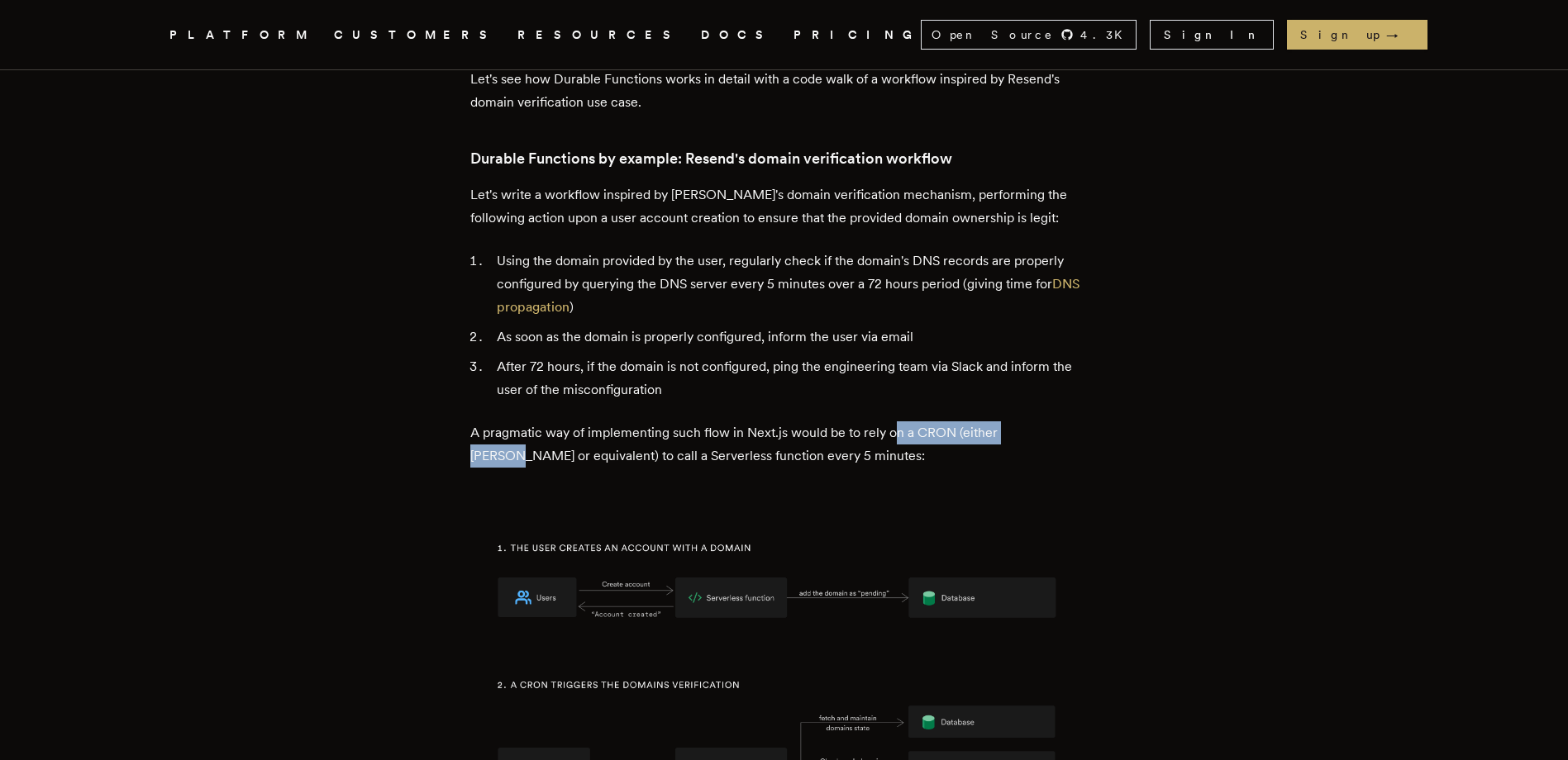
drag, startPoint x: 897, startPoint y: 325, endPoint x: 1041, endPoint y: 329, distance: 144.1
click at [1041, 421] on p "A pragmatic way of implementing such flow in Next.js would be to rely on a CRON…" at bounding box center [784, 444] width 628 height 46
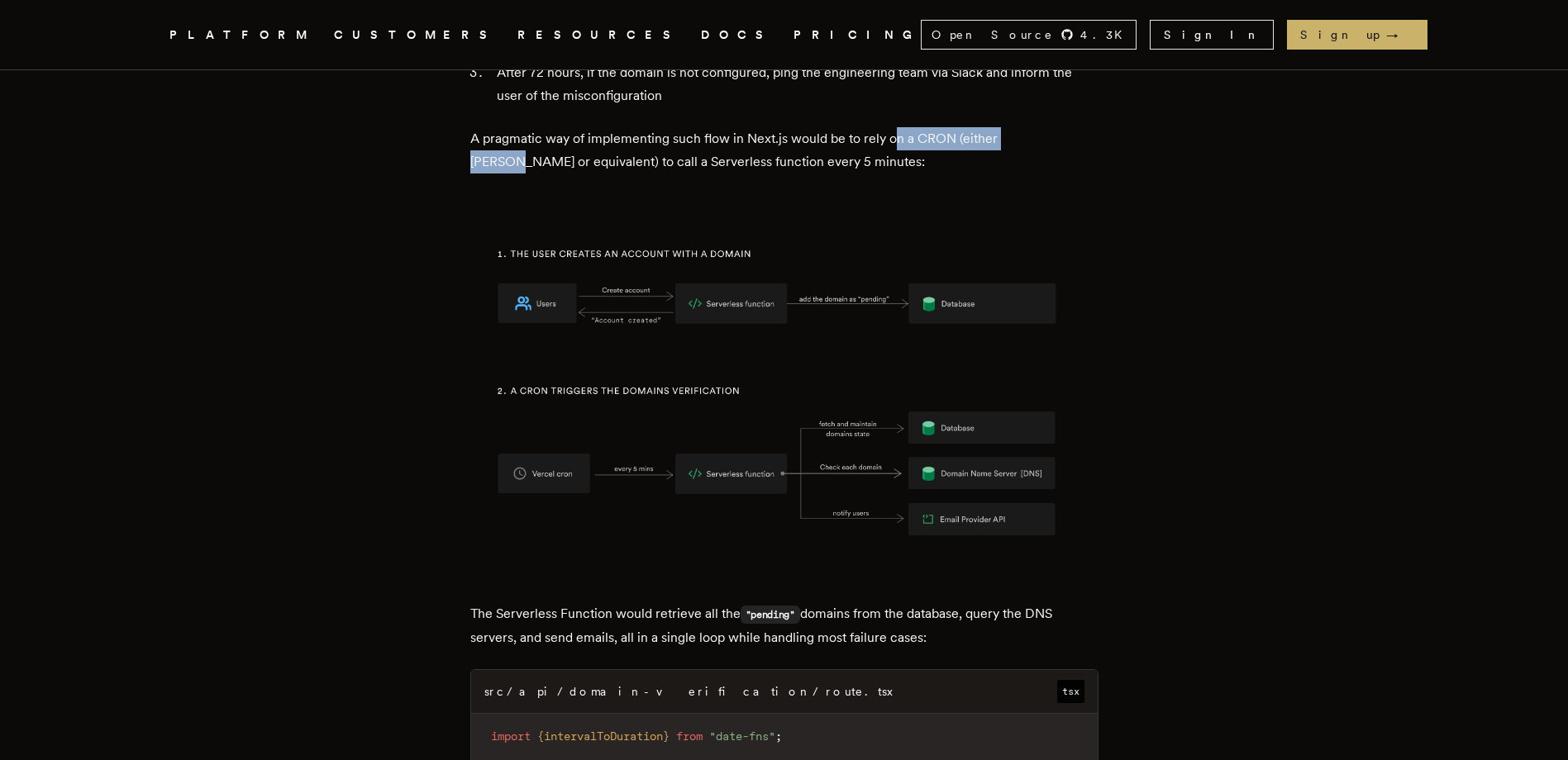
scroll to position [2975, 0]
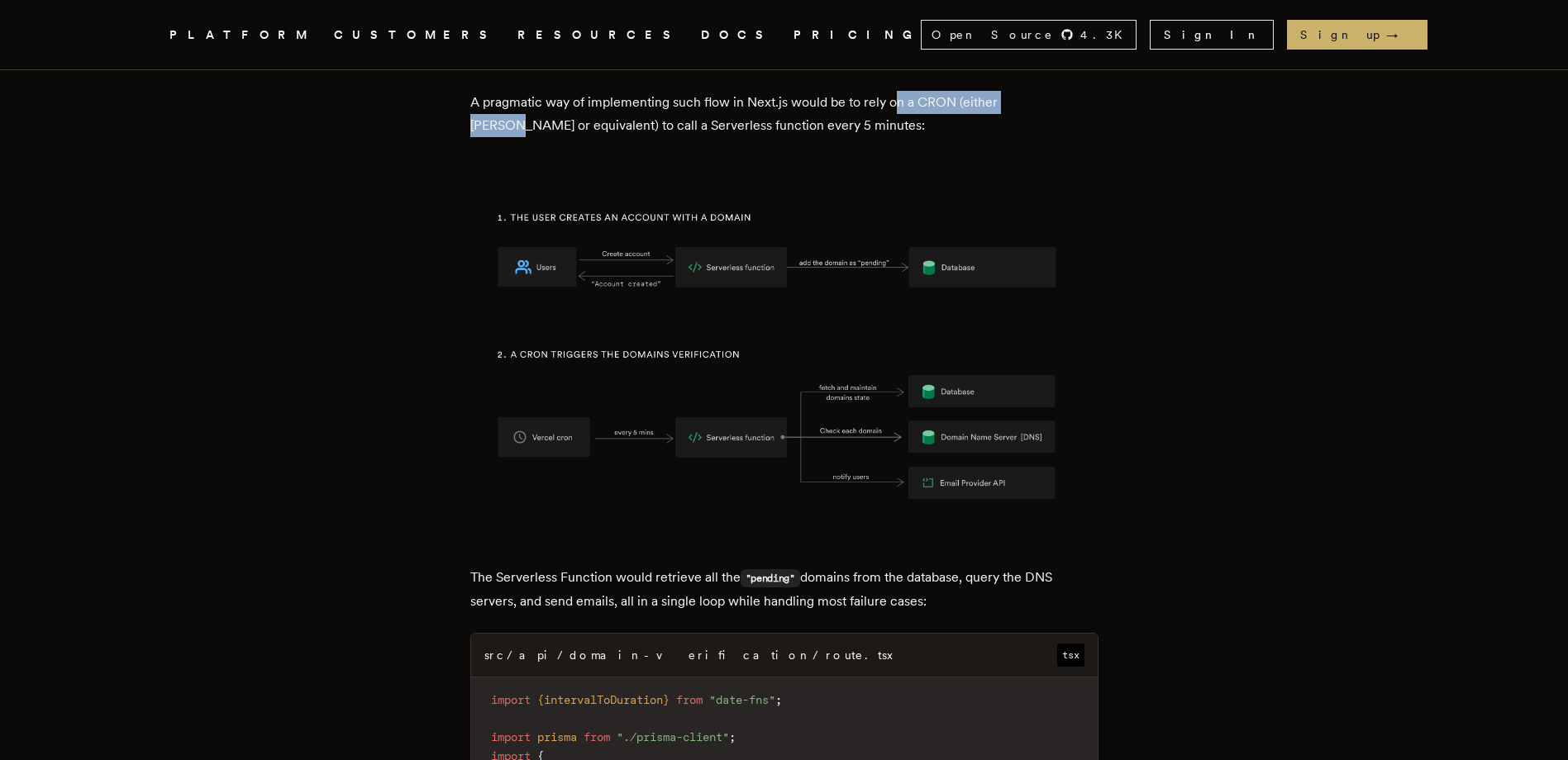
drag, startPoint x: 613, startPoint y: 461, endPoint x: 945, endPoint y: 488, distance: 333.1
click at [945, 566] on p "The Serverless Function would retrieve all the "pending" domains from the datab…" at bounding box center [784, 589] width 628 height 47
drag, startPoint x: 945, startPoint y: 488, endPoint x: 858, endPoint y: 470, distance: 88.8
click at [858, 566] on p "The Serverless Function would retrieve all the "pending" domains from the datab…" at bounding box center [784, 589] width 628 height 47
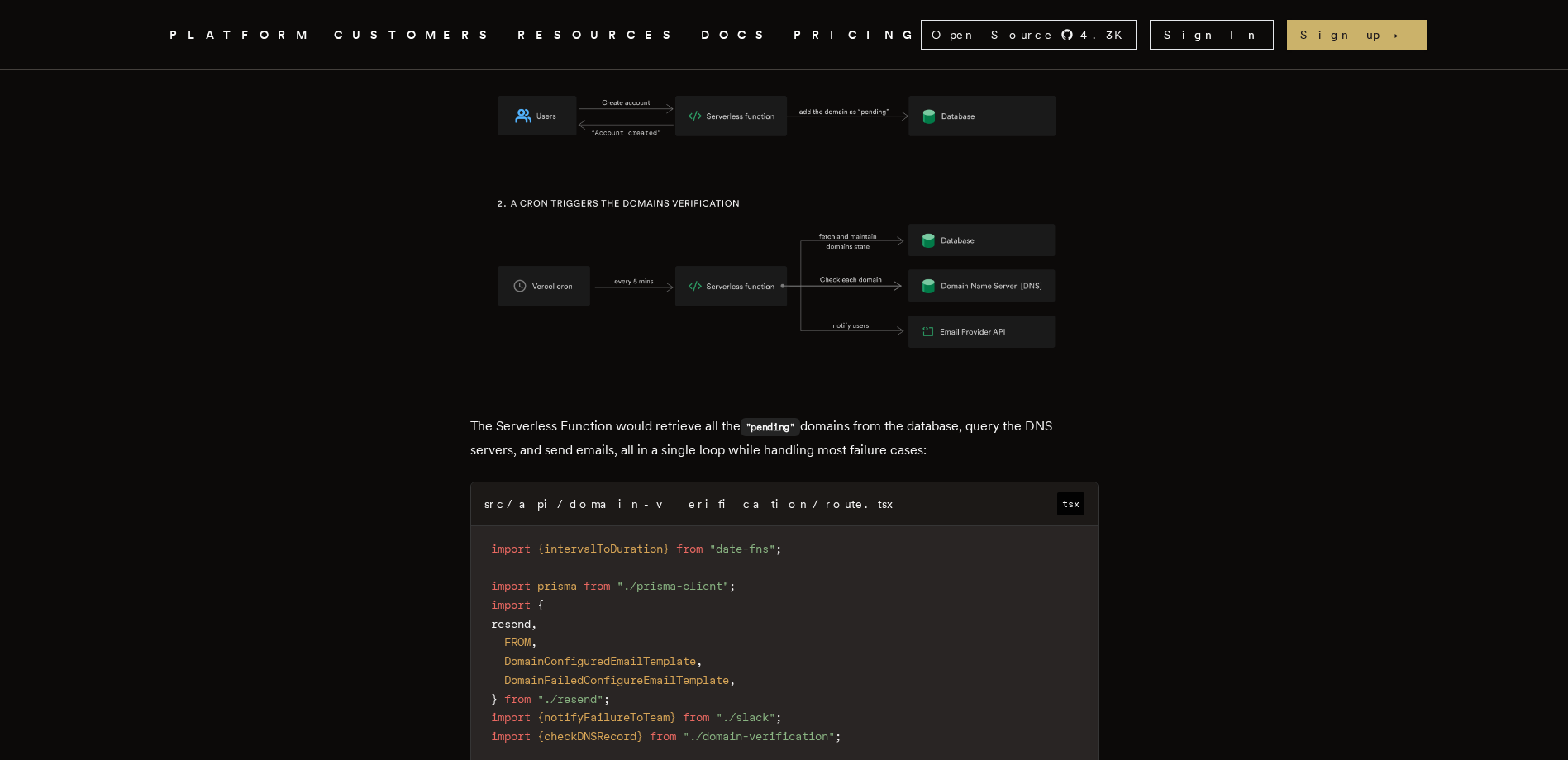
scroll to position [3140, 0]
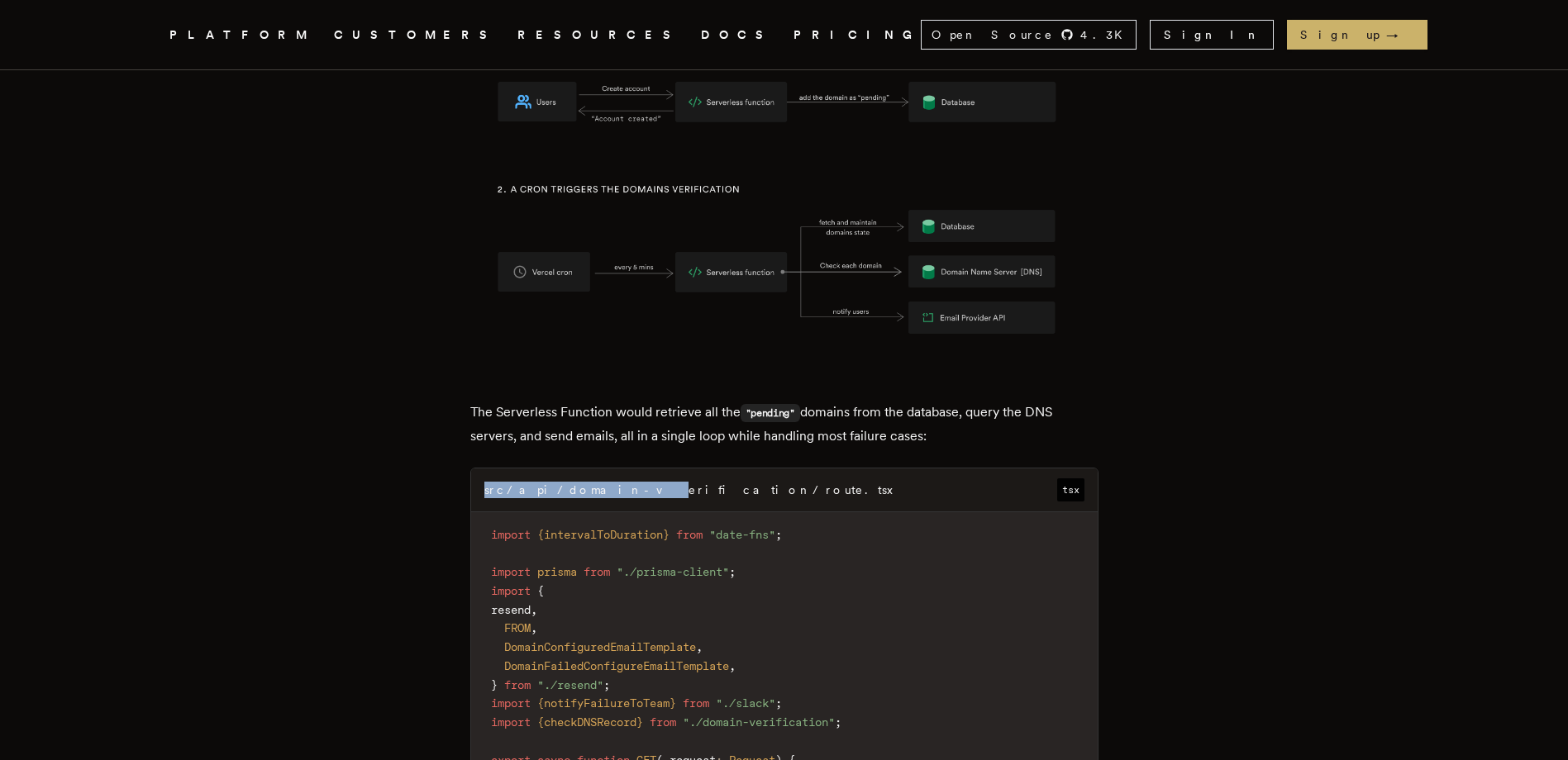
drag, startPoint x: 577, startPoint y: 336, endPoint x: 924, endPoint y: 317, distance: 347.5
click at [589, 401] on p "The Serverless Function would retrieve all the "pending" domains from the datab…" at bounding box center [784, 424] width 628 height 47
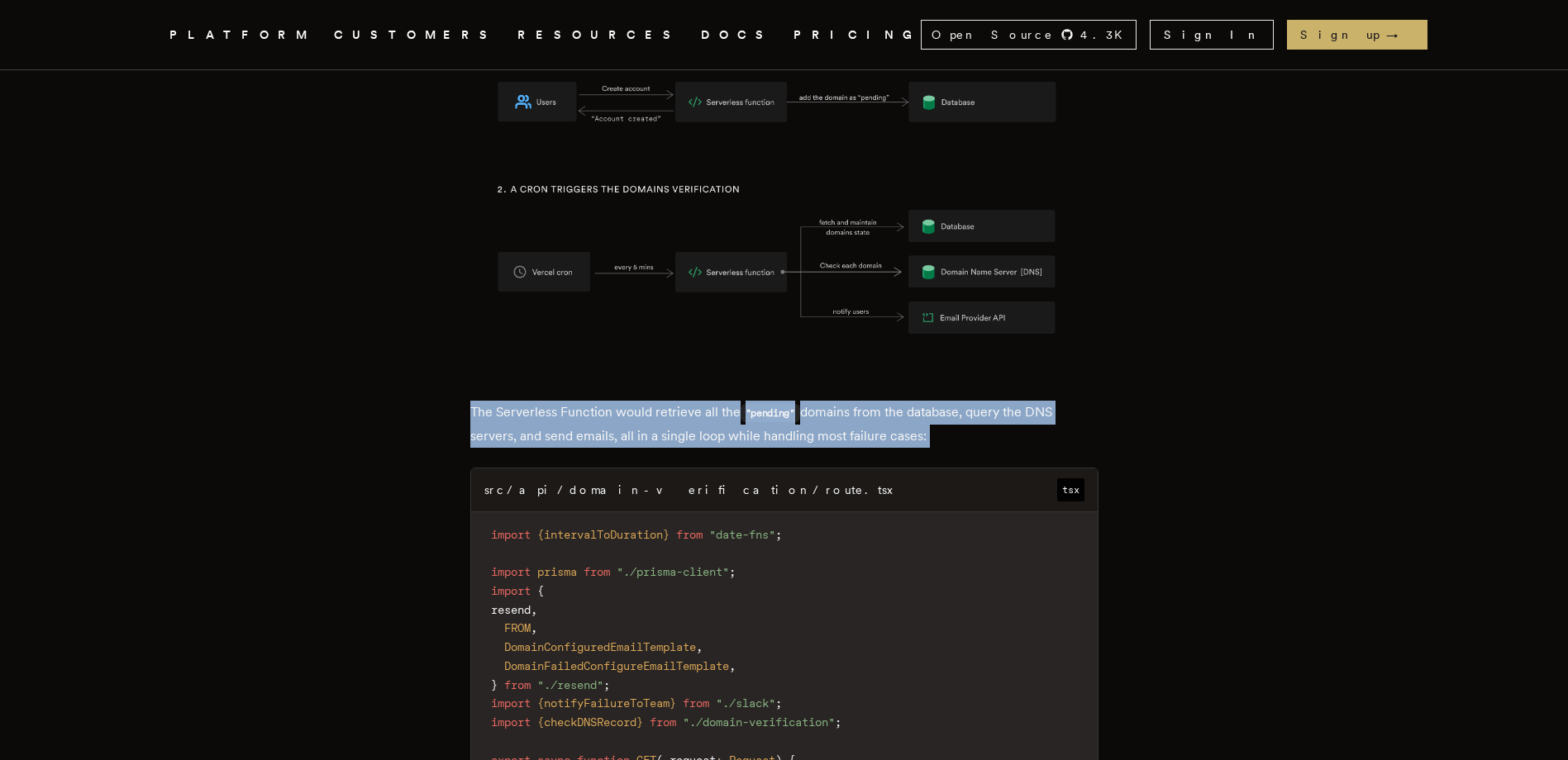
click at [589, 401] on p "The Serverless Function would retrieve all the "pending" domains from the datab…" at bounding box center [784, 424] width 628 height 47
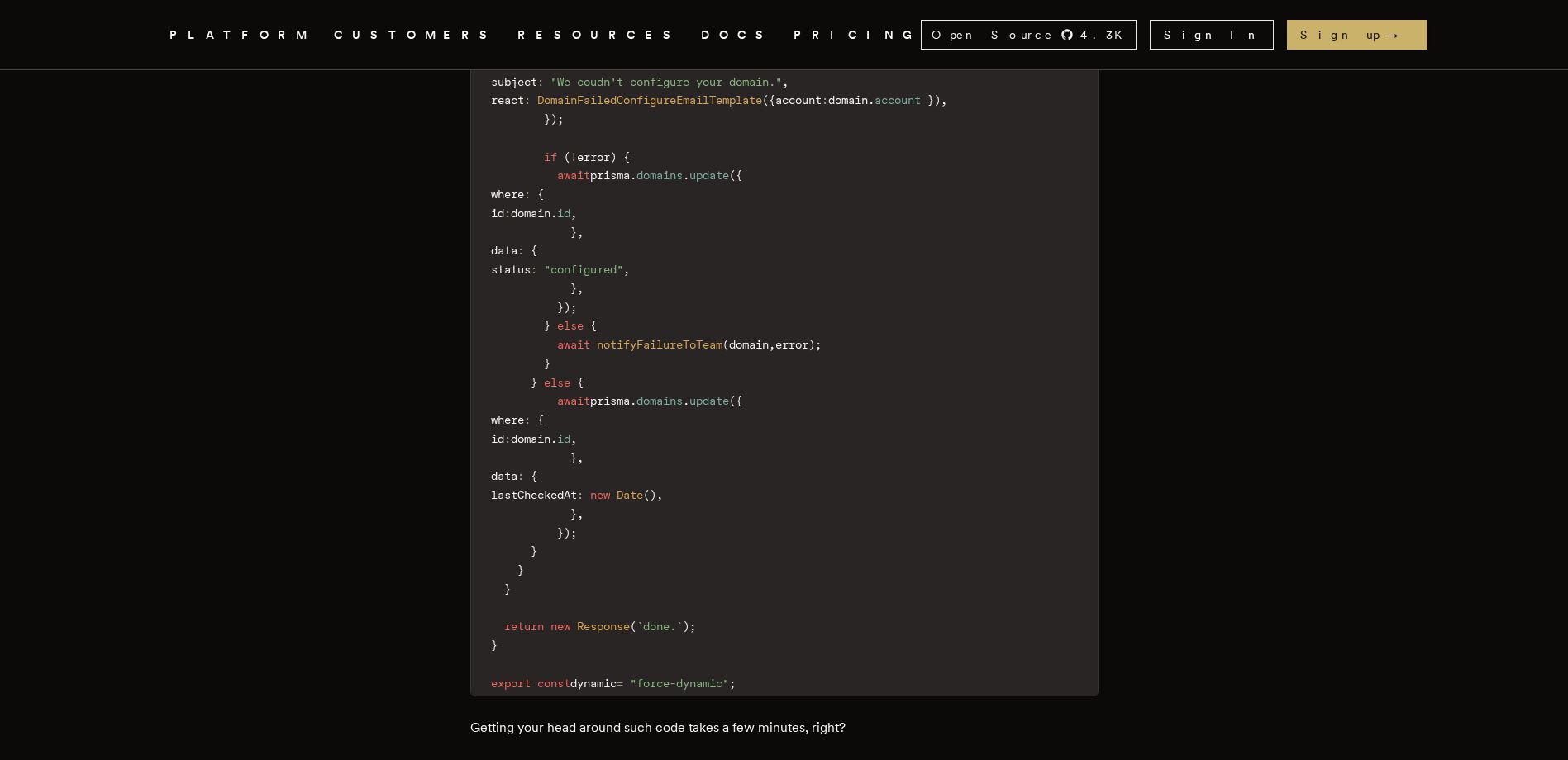
scroll to position [5123, 0]
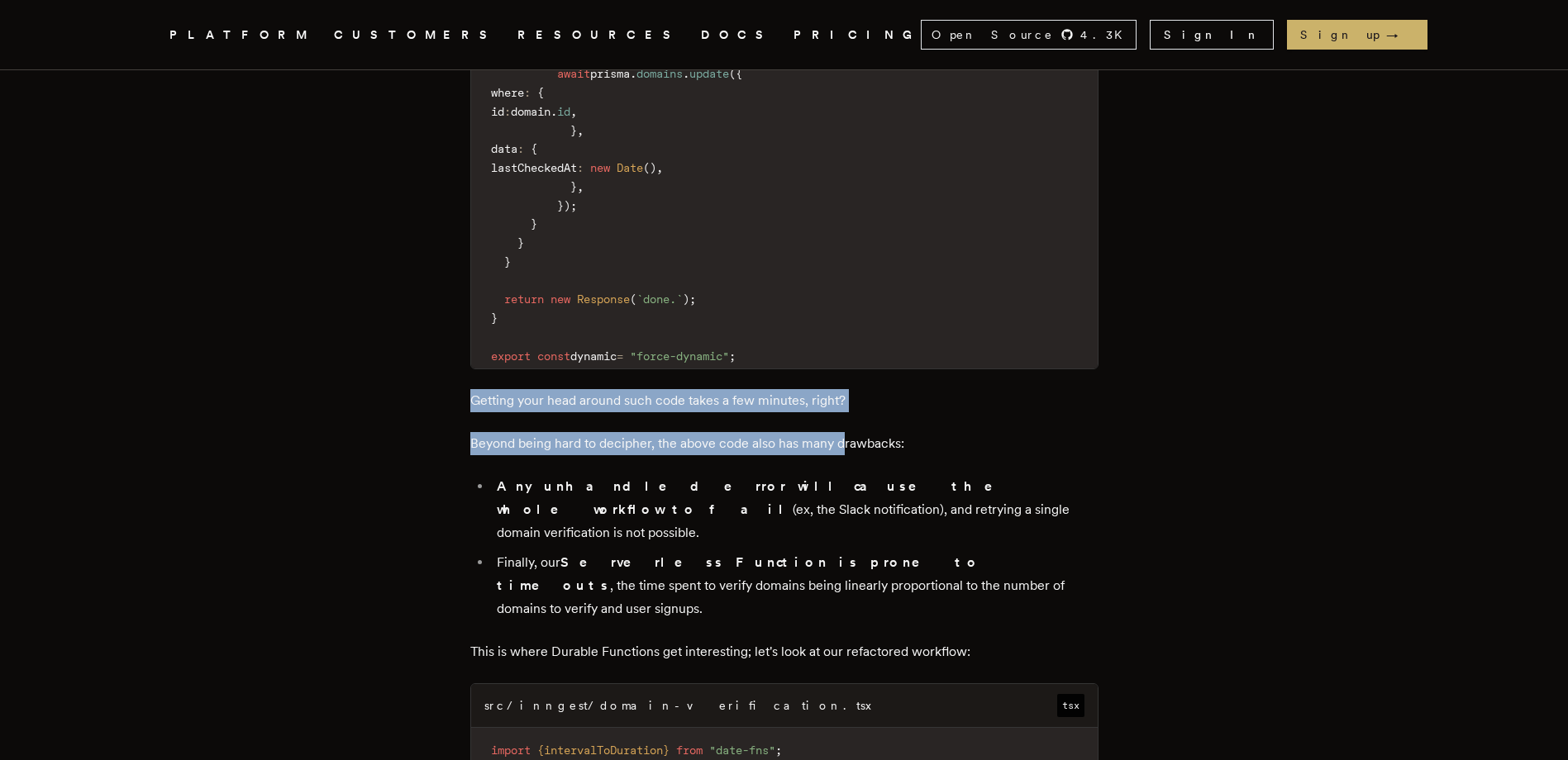
drag, startPoint x: 465, startPoint y: 291, endPoint x: 854, endPoint y: 304, distance: 389.2
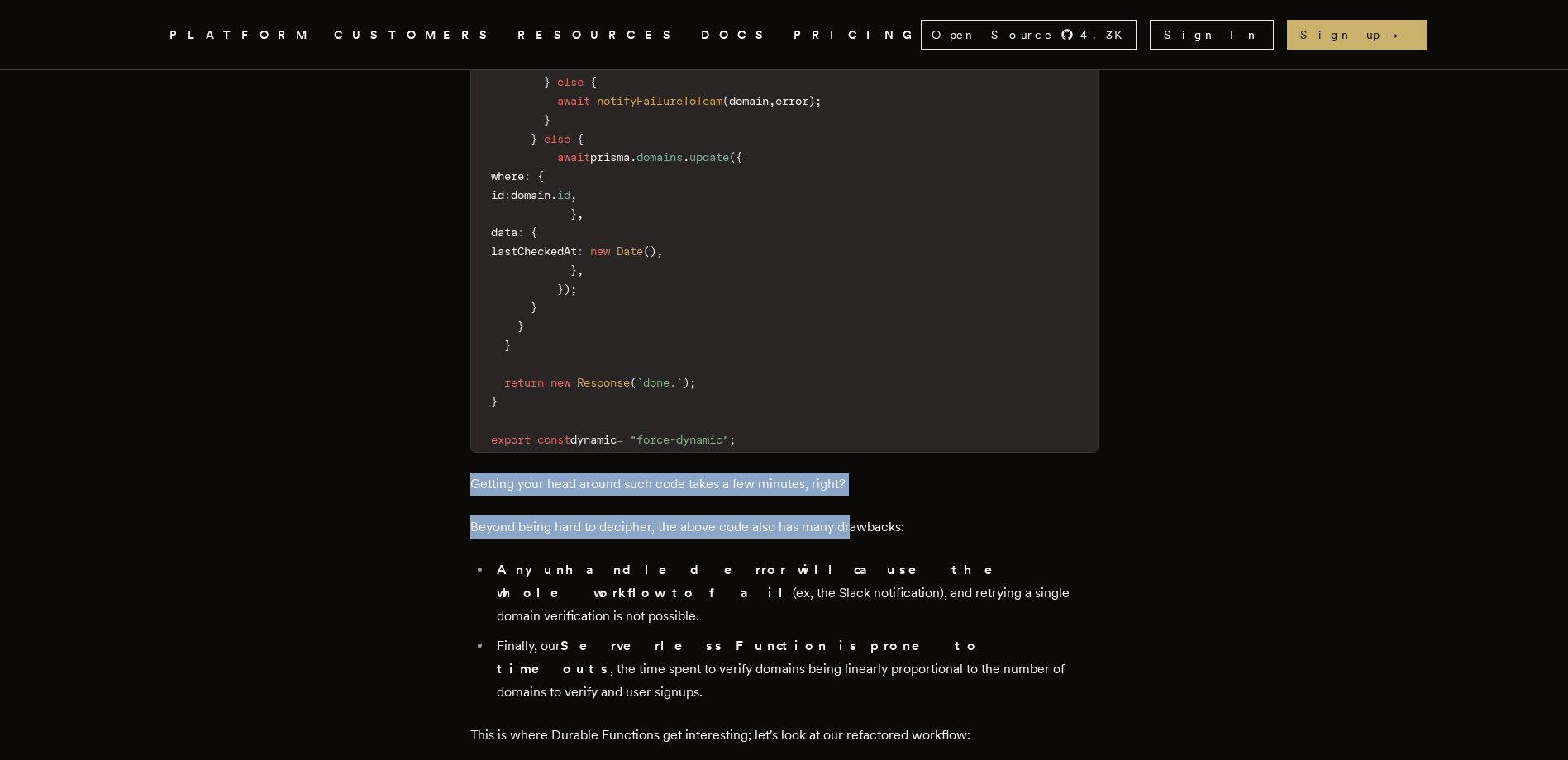
scroll to position [5205, 0]
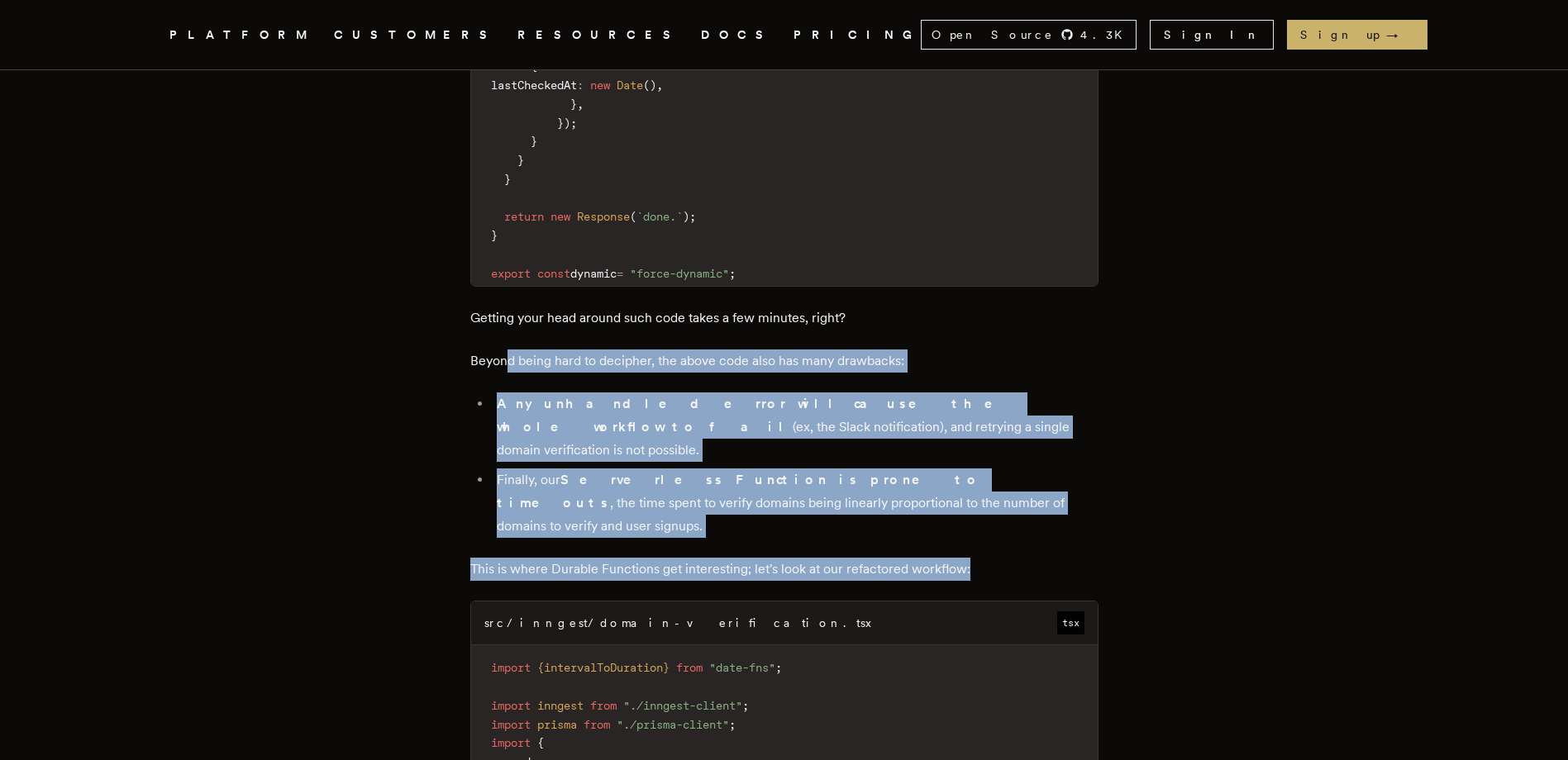
drag, startPoint x: 515, startPoint y: 253, endPoint x: 976, endPoint y: 401, distance: 484.2
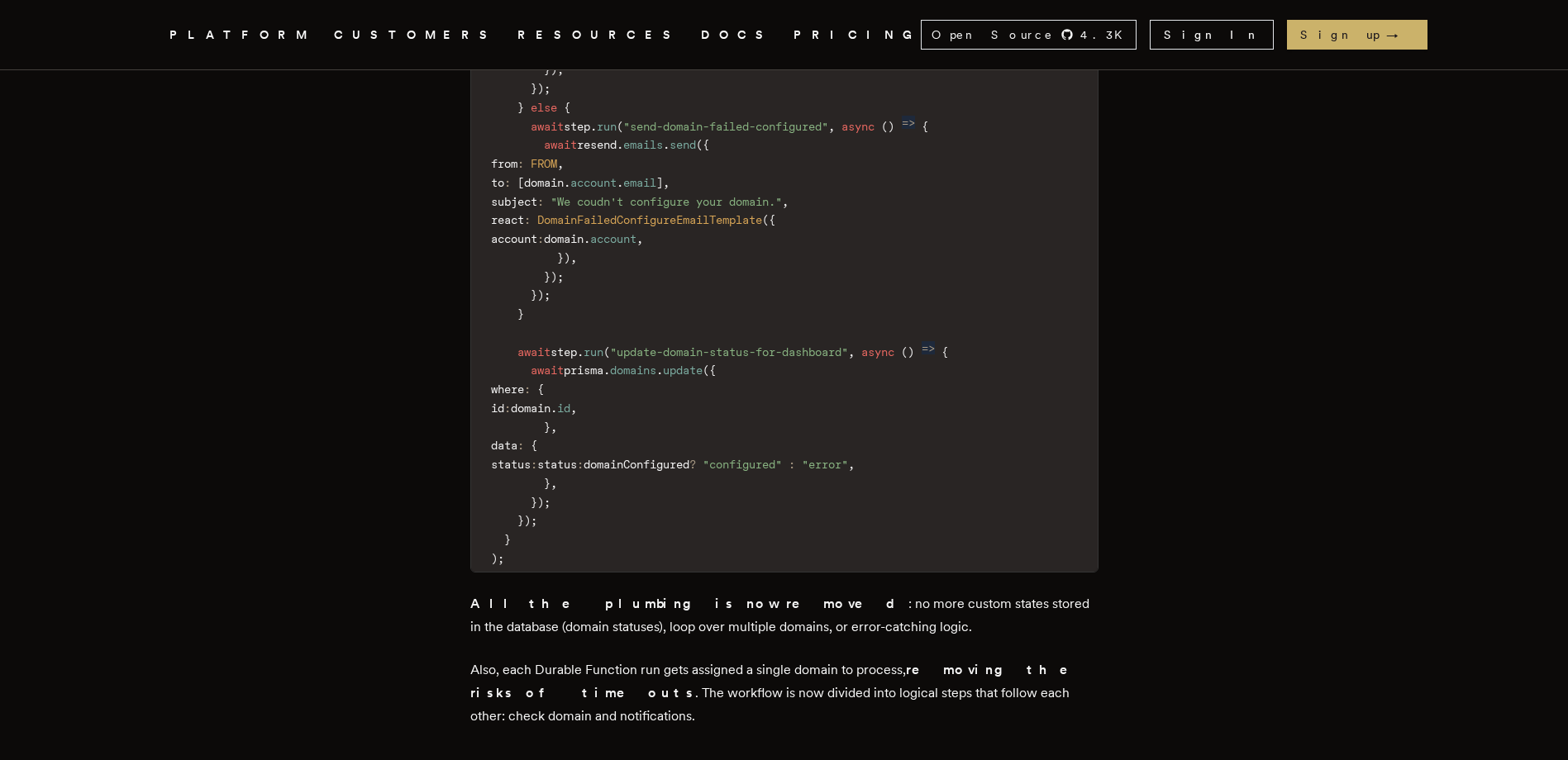
scroll to position [6693, 0]
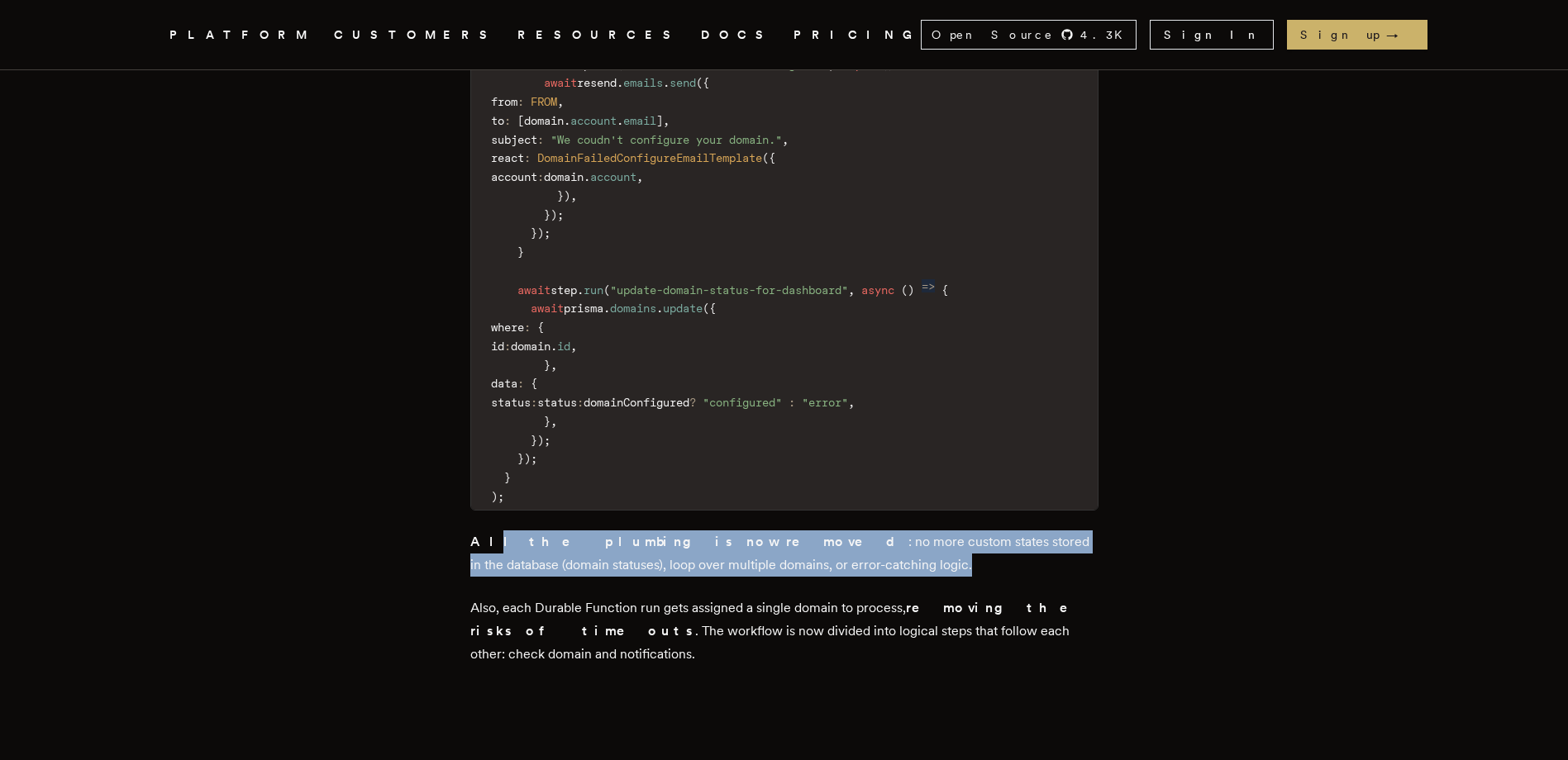
drag, startPoint x: 488, startPoint y: 388, endPoint x: 782, endPoint y: 399, distance: 294.2
click at [782, 530] on p "All the plumbing is now removed : no more custom states stored in the database …" at bounding box center [784, 553] width 628 height 46
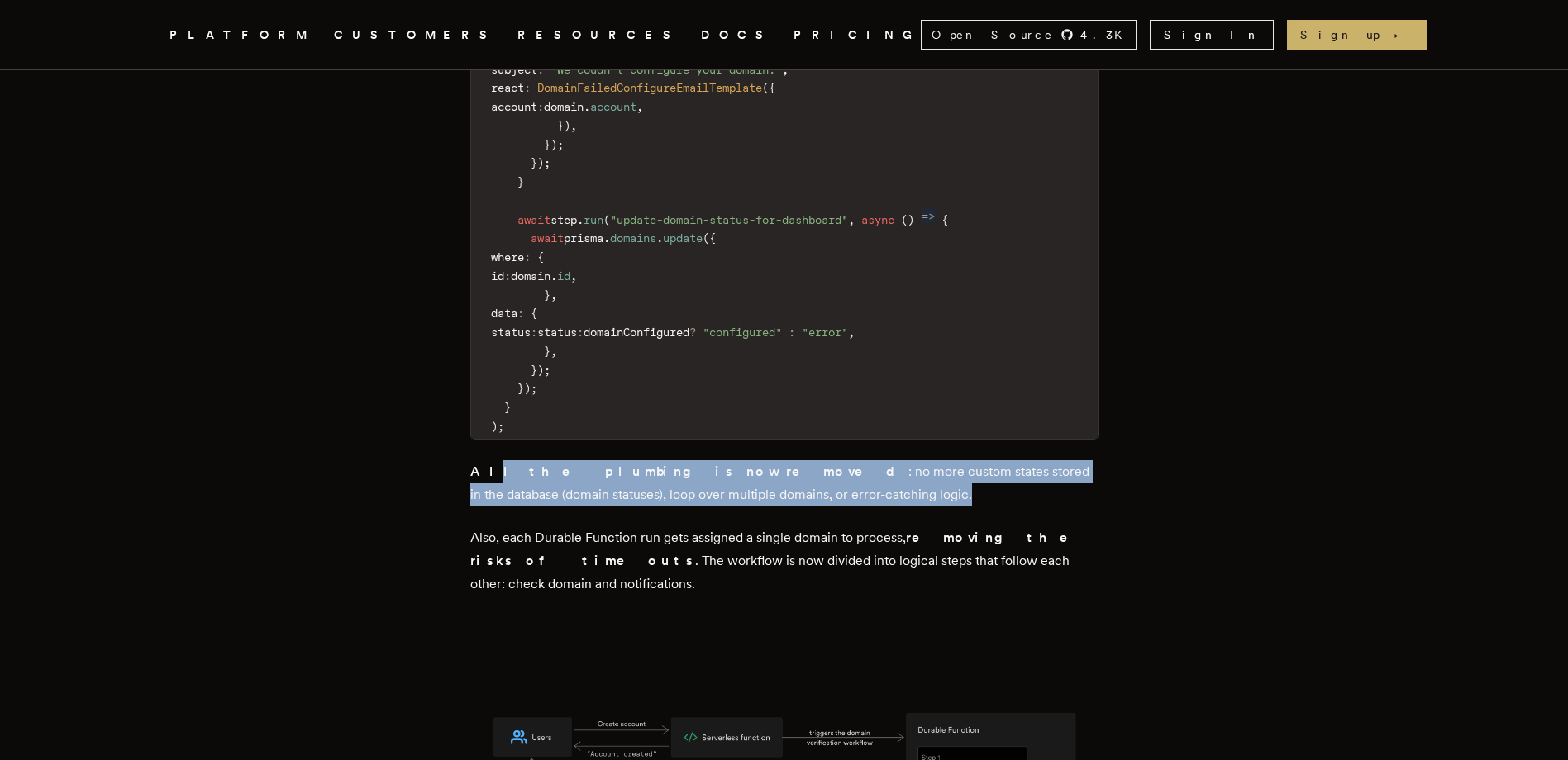
scroll to position [6858, 0]
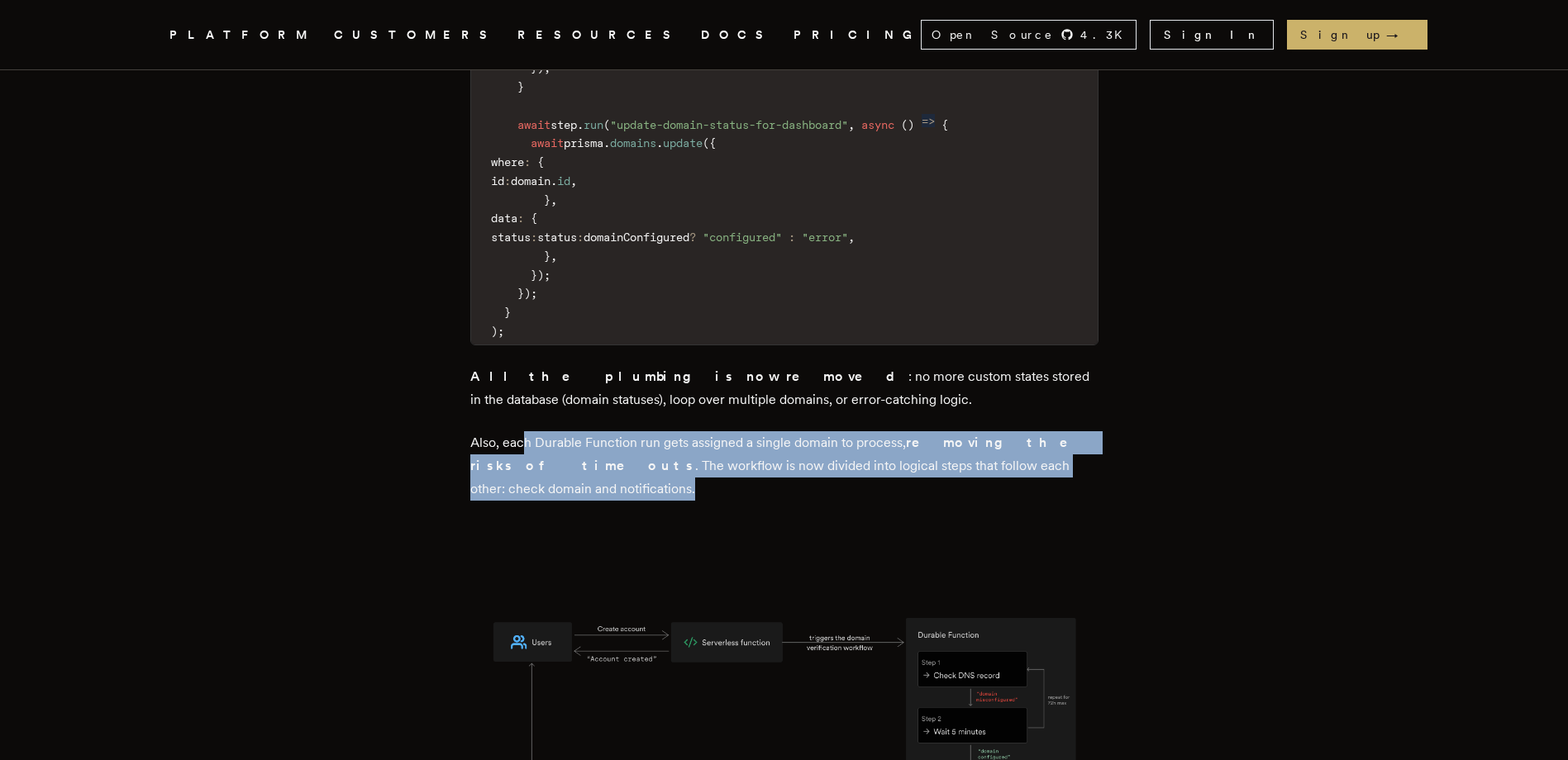
drag, startPoint x: 530, startPoint y: 279, endPoint x: 773, endPoint y: 319, distance: 246.3
click at [772, 432] on p "Also, each Durable Function run gets assigned a single domain to process, remov…" at bounding box center [784, 466] width 628 height 70
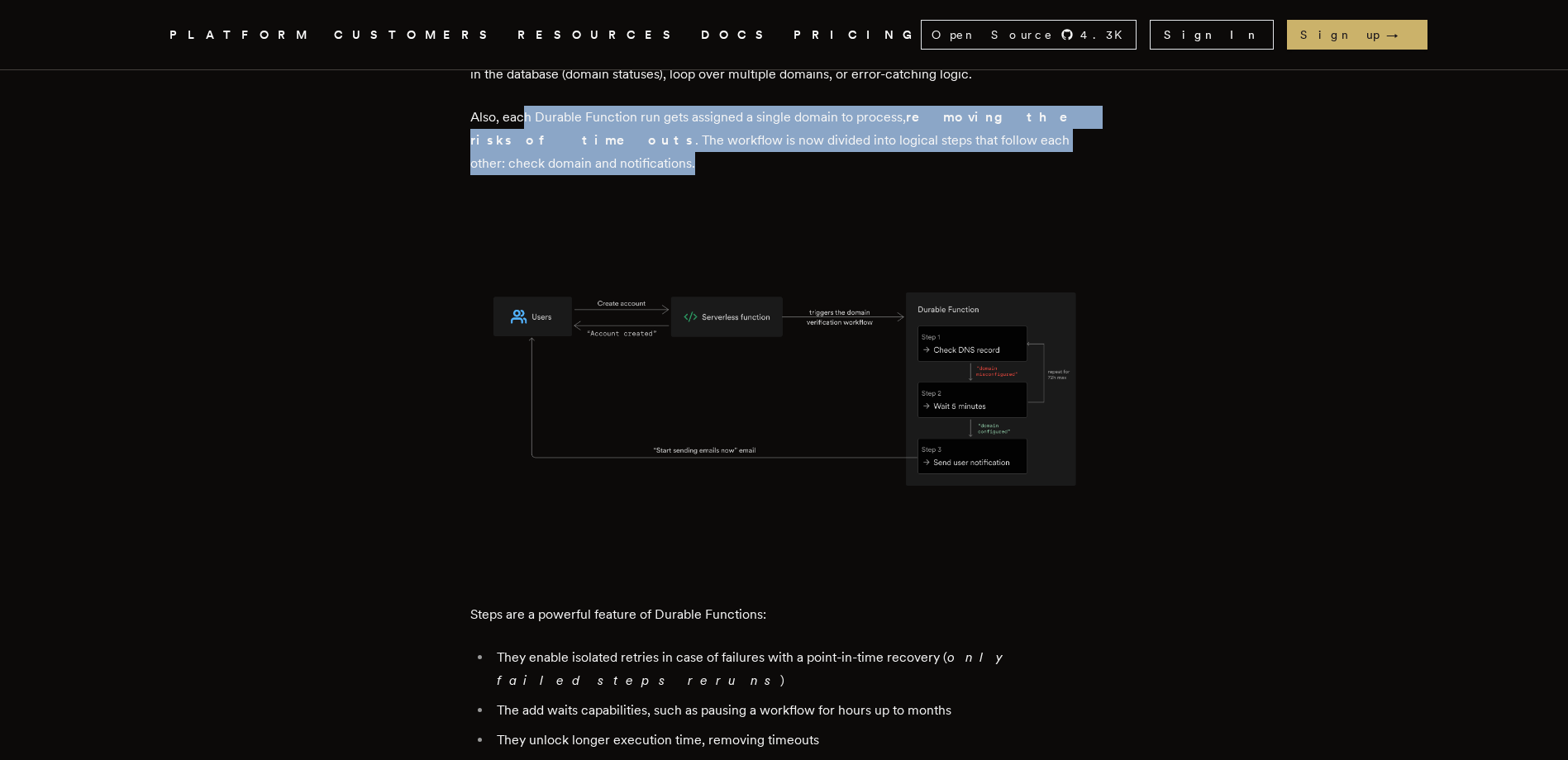
scroll to position [7189, 0]
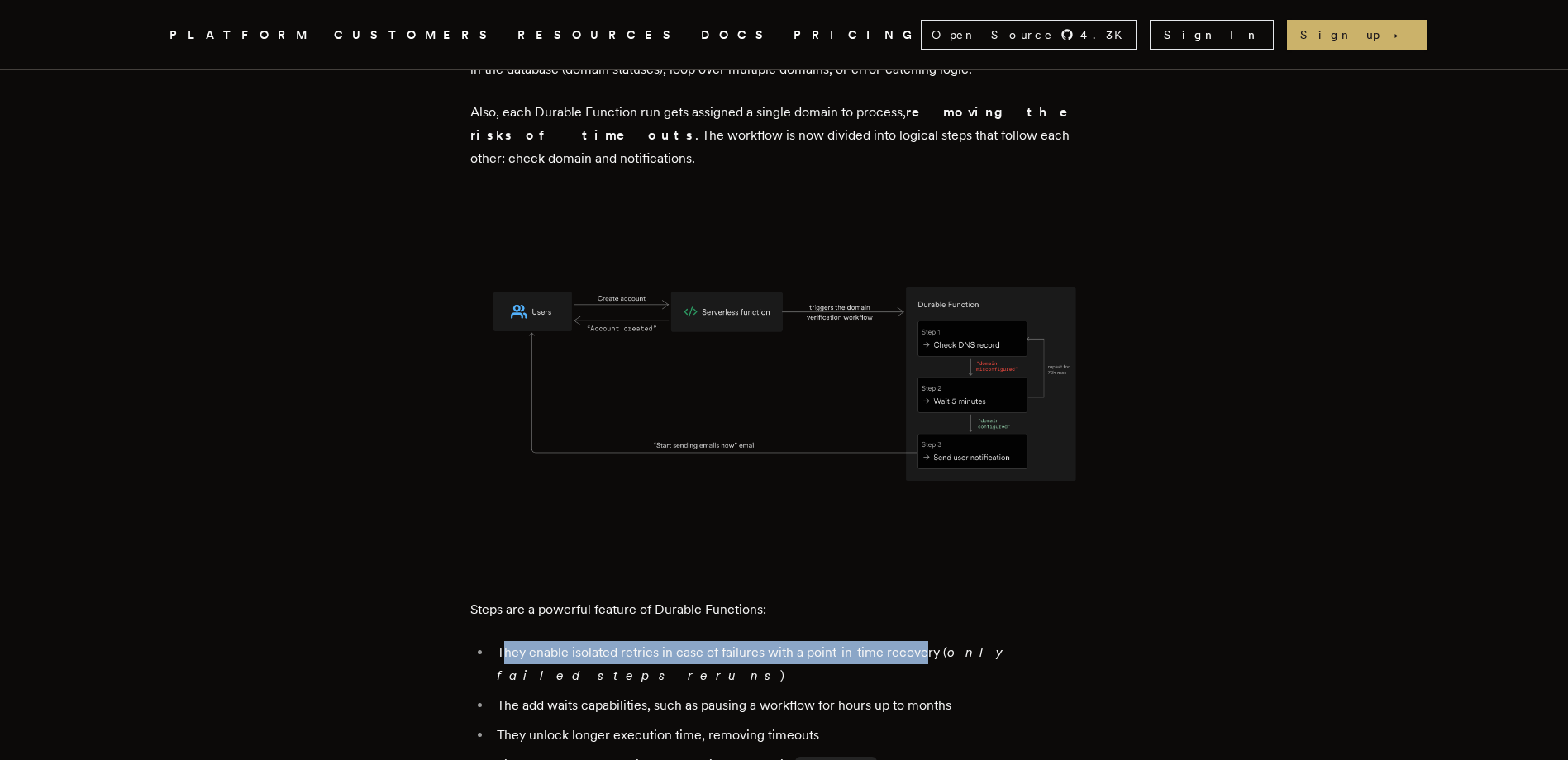
drag, startPoint x: 510, startPoint y: 474, endPoint x: 932, endPoint y: 485, distance: 422.1
click at [932, 641] on li "They enable isolated retries in case of failures with a point-in-time recovery …" at bounding box center [795, 664] width 607 height 46
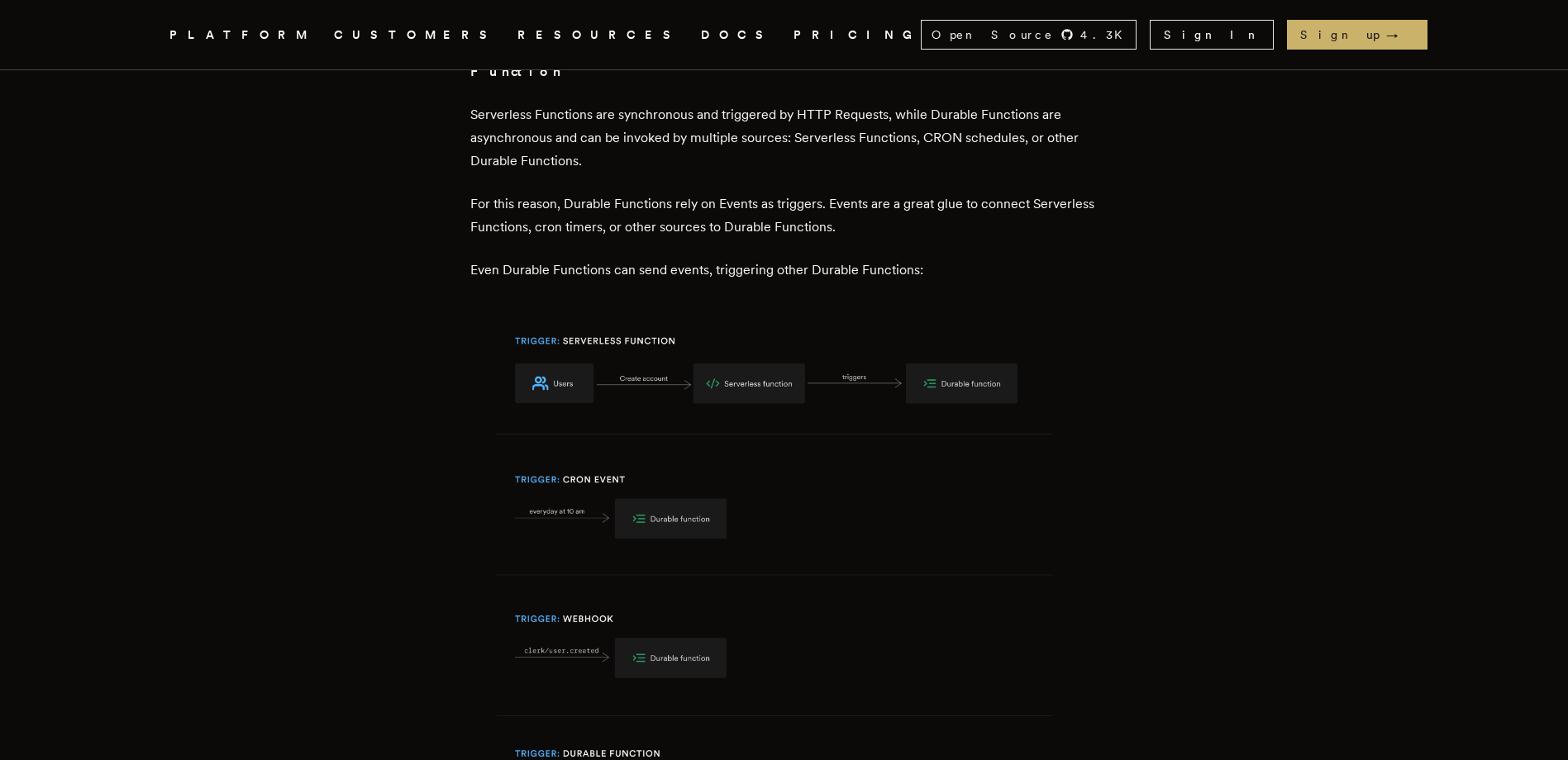
scroll to position [8676, 0]
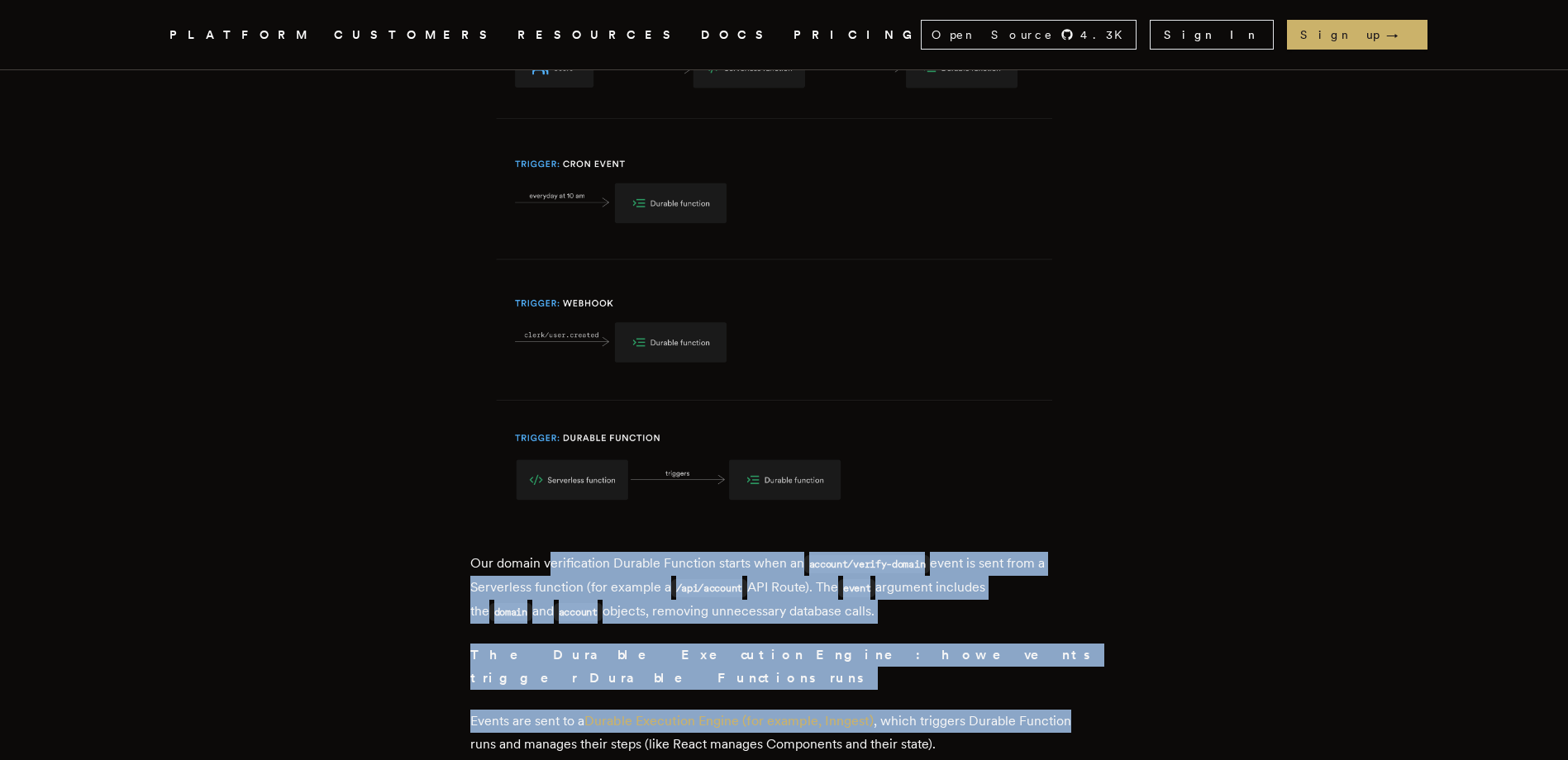
drag, startPoint x: 556, startPoint y: 336, endPoint x: 1113, endPoint y: 472, distance: 573.4
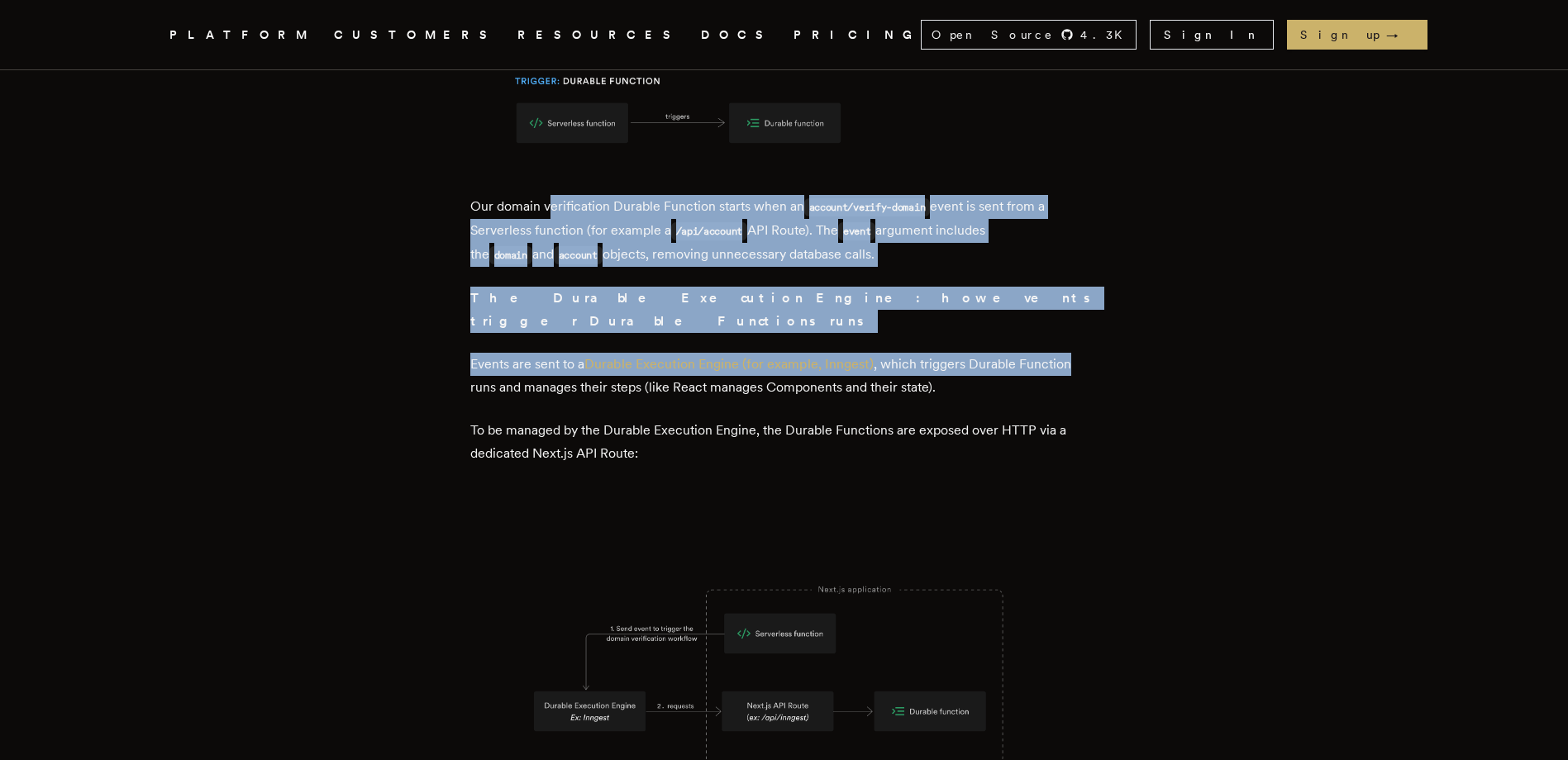
scroll to position [9006, 0]
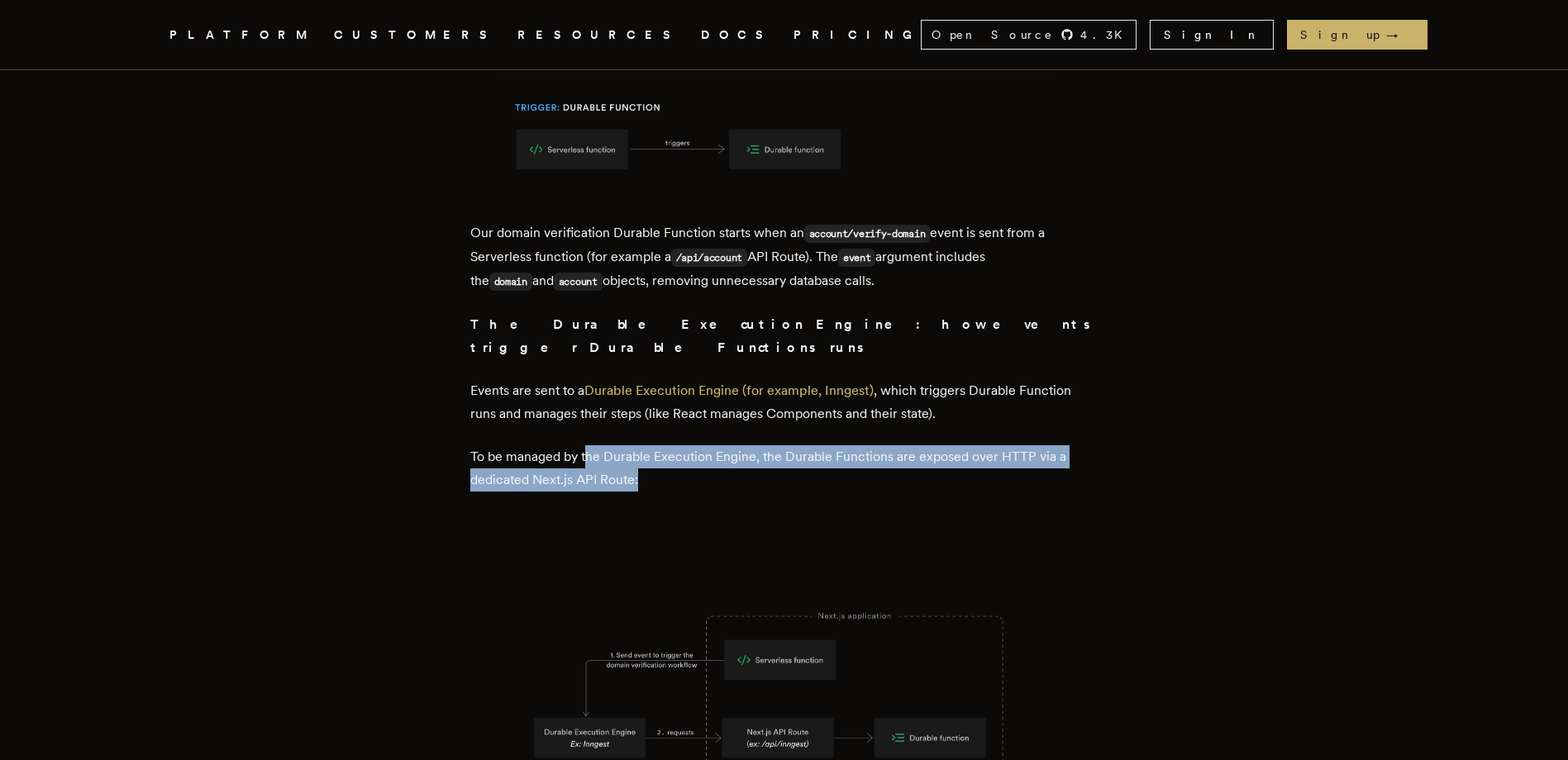
drag, startPoint x: 590, startPoint y: 200, endPoint x: 1081, endPoint y: 225, distance: 491.6
click at [1081, 446] on p "To be managed by the Durable Execution Engine, the Durable Functions are expose…" at bounding box center [784, 469] width 628 height 46
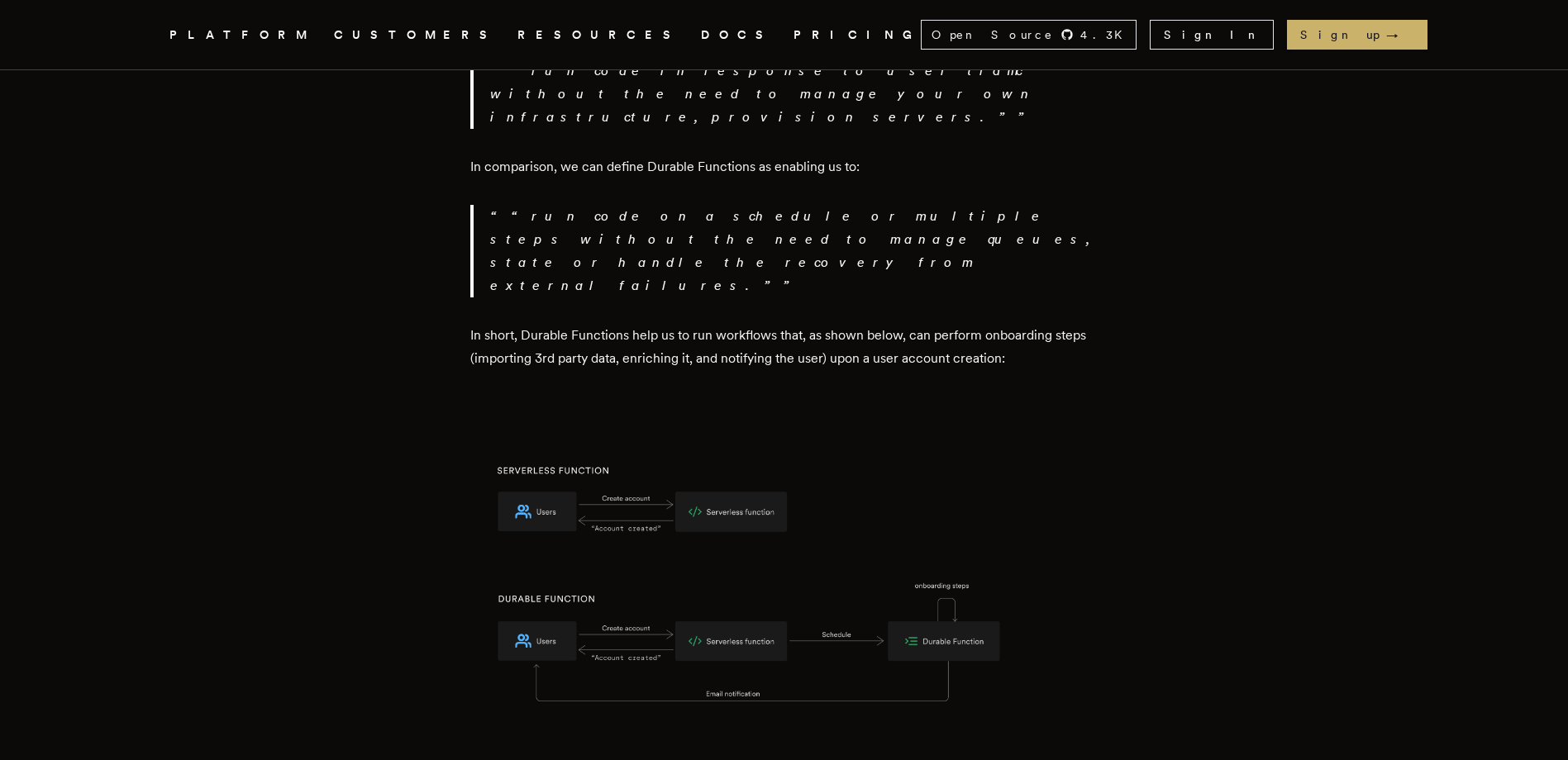
scroll to position [1817, 0]
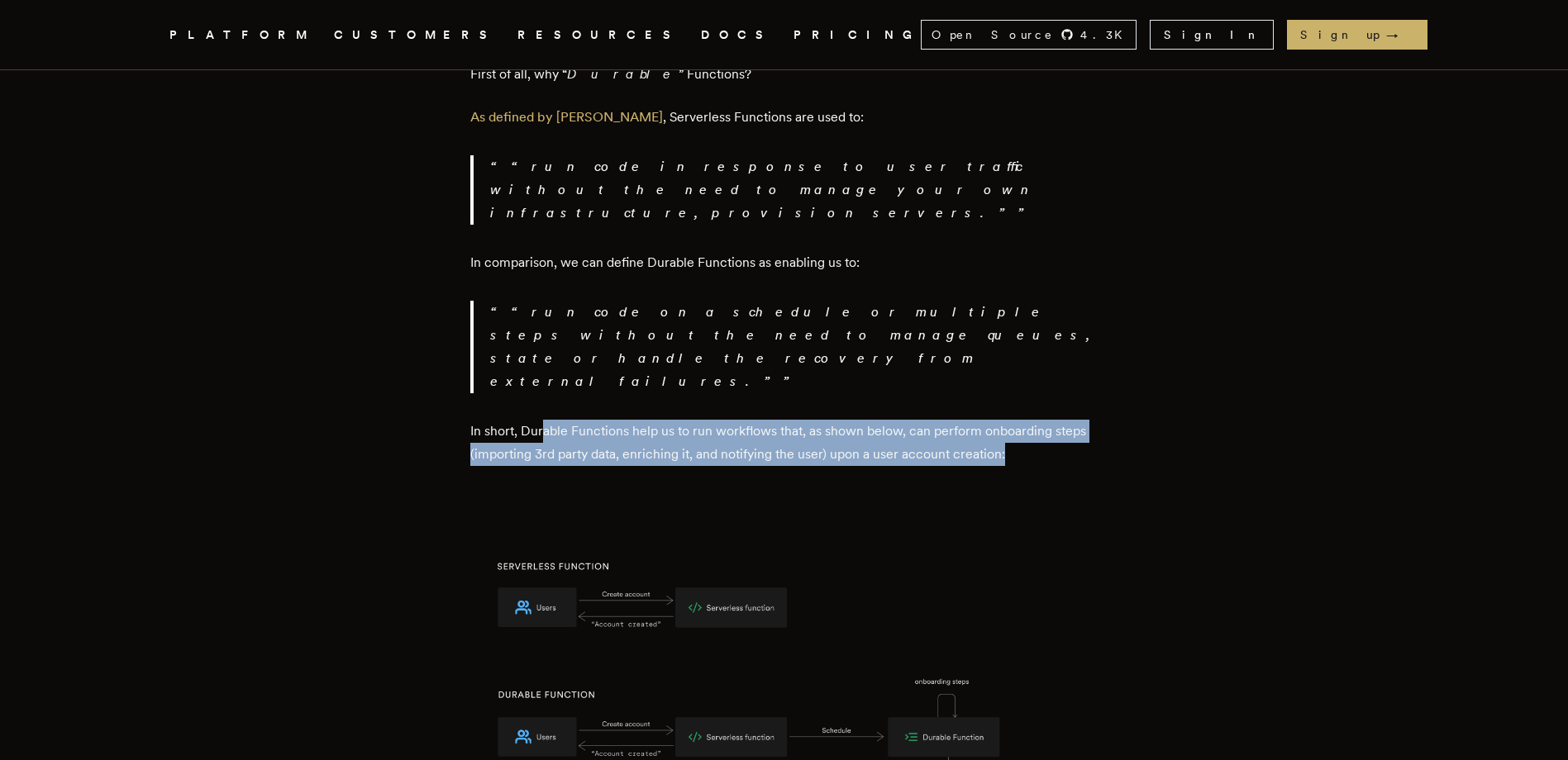
drag, startPoint x: 549, startPoint y: 322, endPoint x: 1029, endPoint y: 347, distance: 480.7
click at [1029, 420] on p "In short, Durable Functions help us to run workflows that, as shown below, can …" at bounding box center [784, 443] width 628 height 46
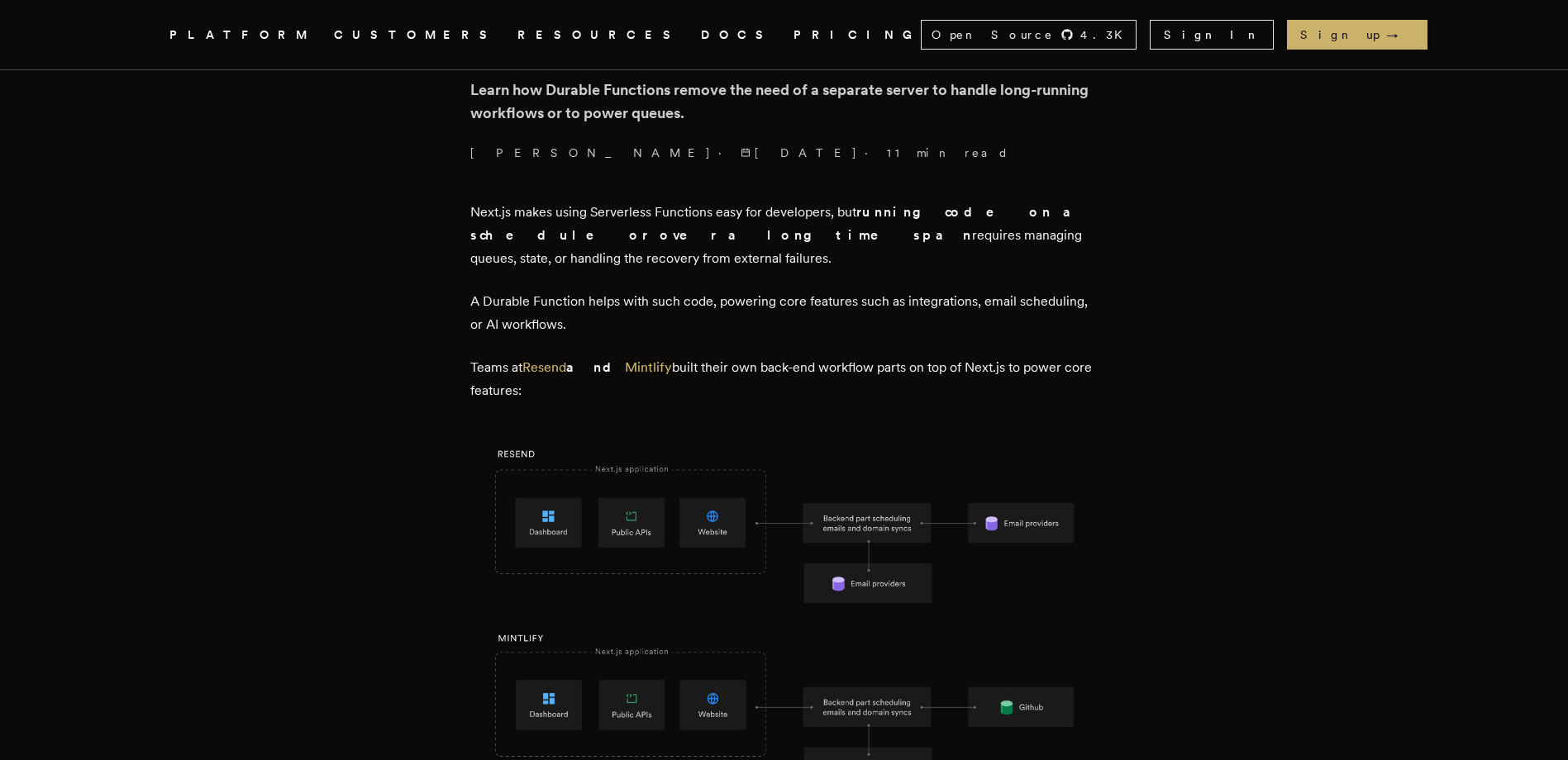
scroll to position [578, 0]
click at [780, 291] on p "A Durable Function helps with such code, powering core features such as integra…" at bounding box center [784, 314] width 628 height 46
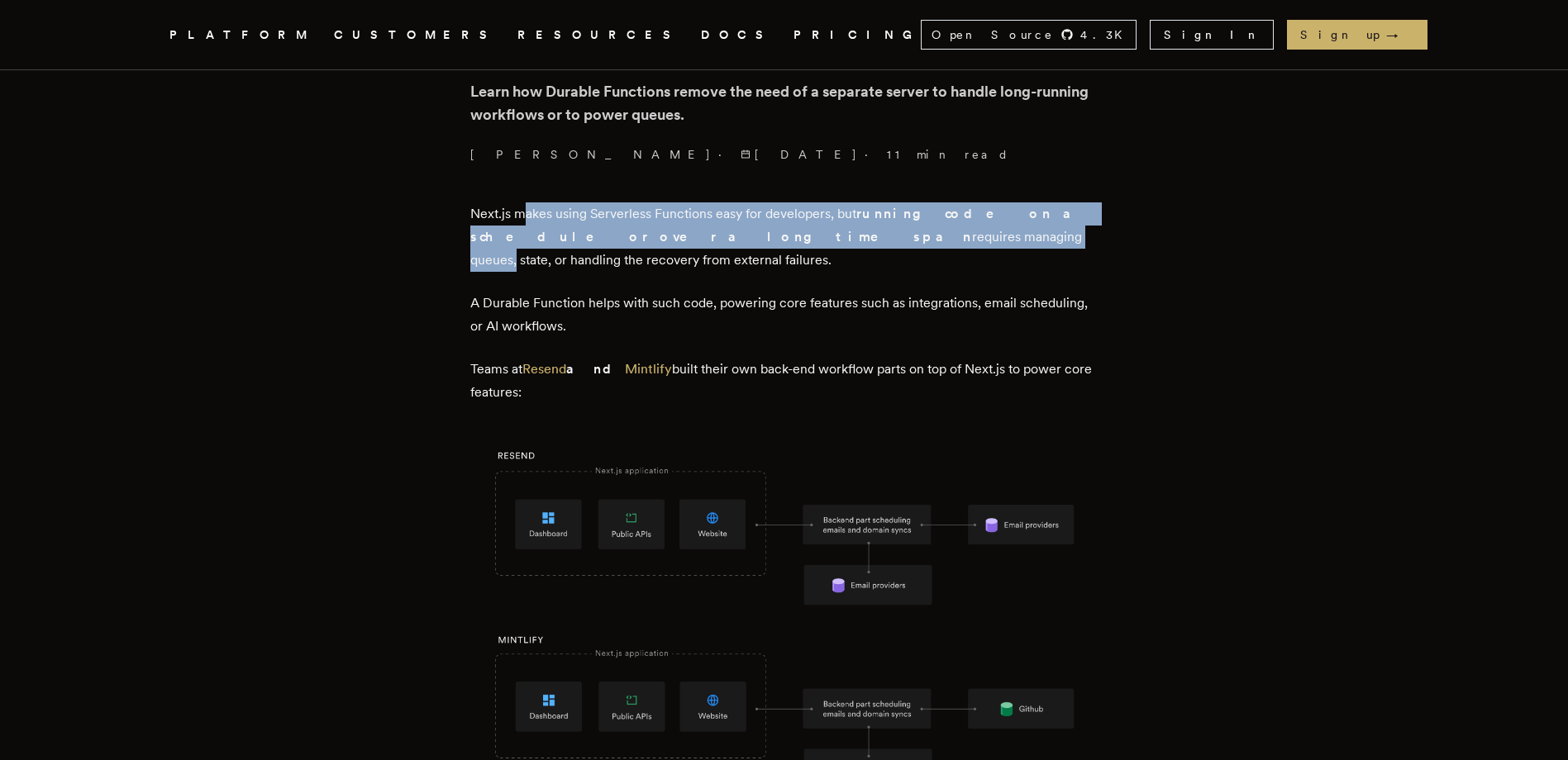
drag, startPoint x: 532, startPoint y: 215, endPoint x: 722, endPoint y: 234, distance: 190.9
click at [722, 234] on p "Next.js makes using Serverless Functions easy for developers, but running code …" at bounding box center [784, 237] width 628 height 70
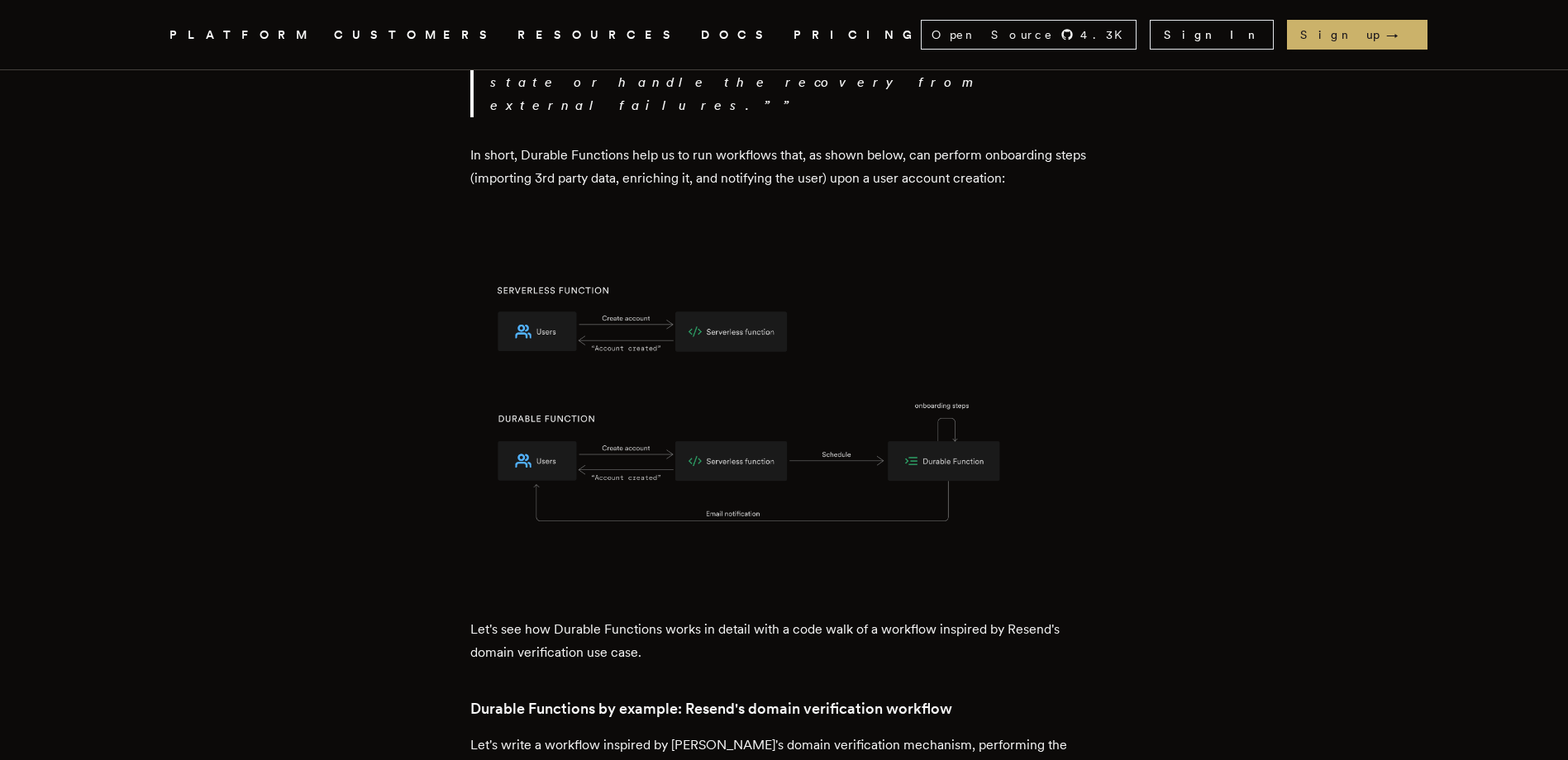
scroll to position [2088, 0]
